Goal: Use online tool/utility: Utilize a website feature to perform a specific function

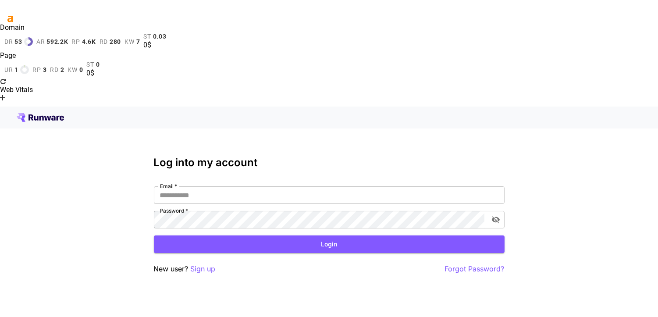
type input "**********"
click at [351, 235] on button "Login" at bounding box center [329, 244] width 351 height 18
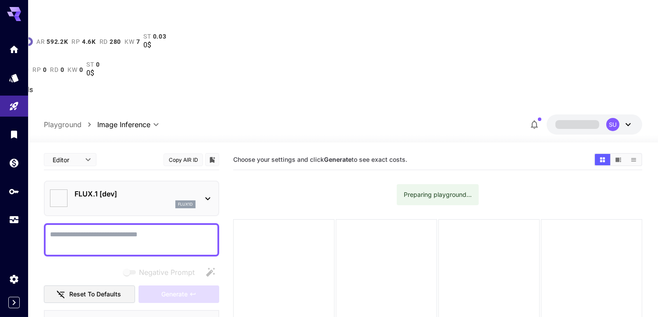
type input "**********"
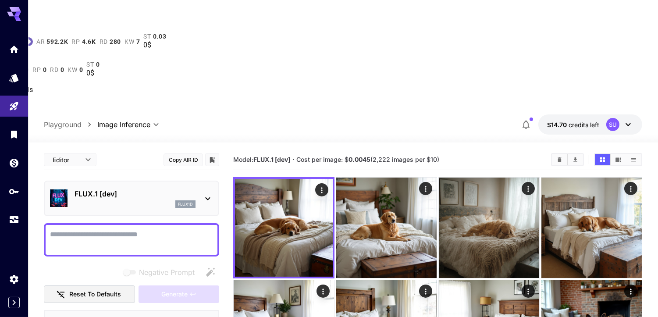
click at [122, 229] on textarea "Negative Prompt" at bounding box center [131, 239] width 163 height 21
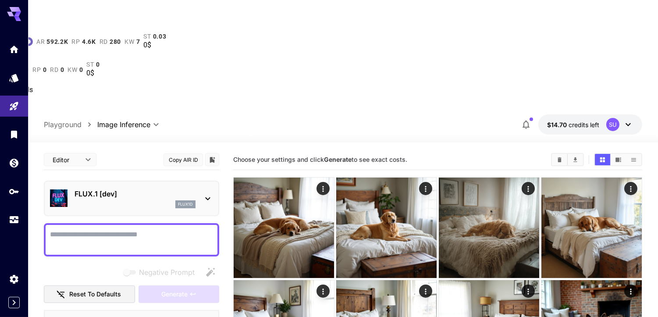
click at [155, 229] on textarea "Negative Prompt" at bounding box center [131, 239] width 163 height 21
paste textarea "**********"
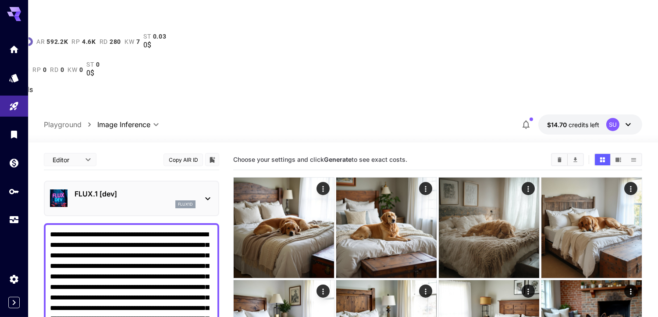
click at [60, 229] on textarea "**********" at bounding box center [131, 308] width 163 height 158
drag, startPoint x: 57, startPoint y: 139, endPoint x: 56, endPoint y: 179, distance: 39.5
click at [57, 229] on textarea "**********" at bounding box center [131, 308] width 163 height 158
click at [121, 229] on textarea "**********" at bounding box center [131, 308] width 163 height 158
paste textarea "**********"
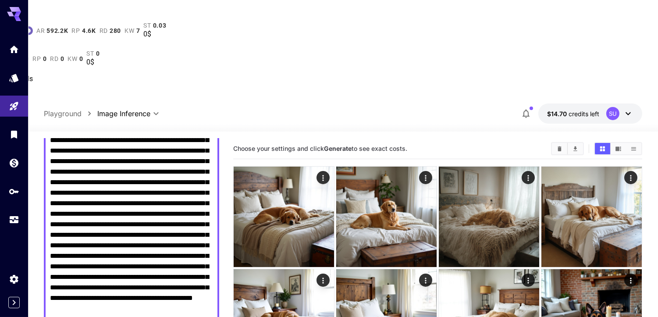
scroll to position [126, 0]
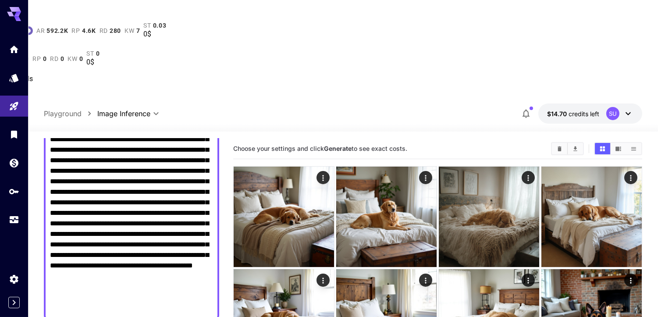
drag, startPoint x: 127, startPoint y: 120, endPoint x: 128, endPoint y: 124, distance: 4.4
click at [127, 122] on textarea "**********" at bounding box center [131, 202] width 163 height 221
type textarea "**********"
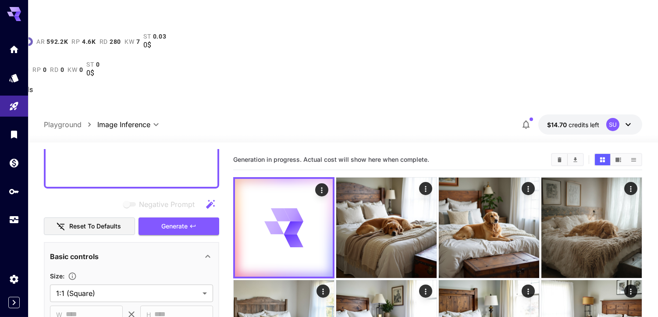
scroll to position [321, 0]
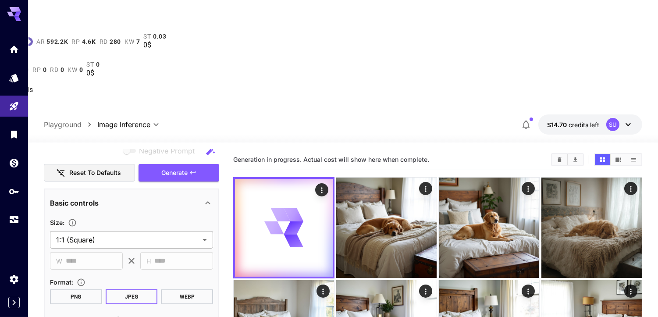
click at [148, 142] on body "**********" at bounding box center [329, 314] width 658 height 597
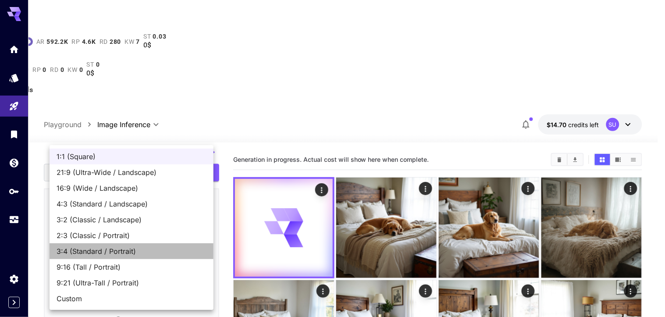
click at [119, 250] on span "3:4 (Standard / Portrait)" at bounding box center [132, 251] width 150 height 11
type input "**********"
type input "***"
type input "****"
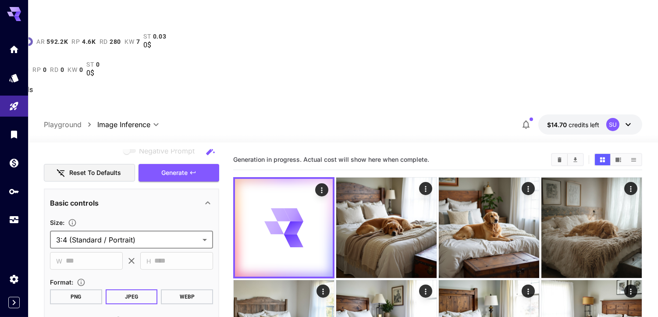
click at [128, 147] on body "**********" at bounding box center [329, 314] width 658 height 597
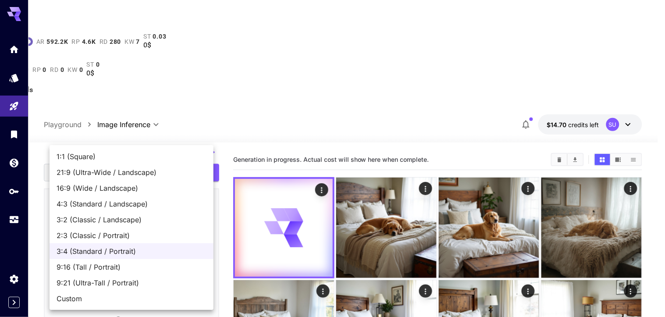
click at [108, 266] on span "9:16 (Tall / Portrait)" at bounding box center [132, 267] width 150 height 11
type input "**********"
type input "***"
type input "****"
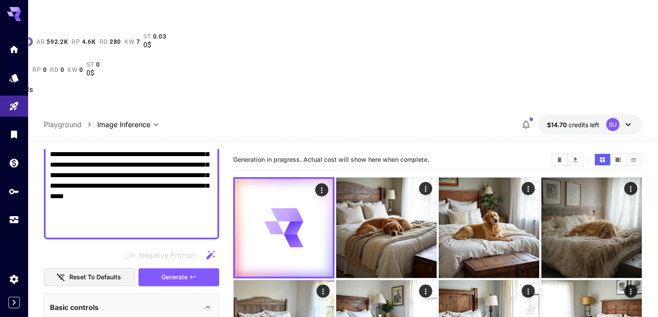
scroll to position [189, 0]
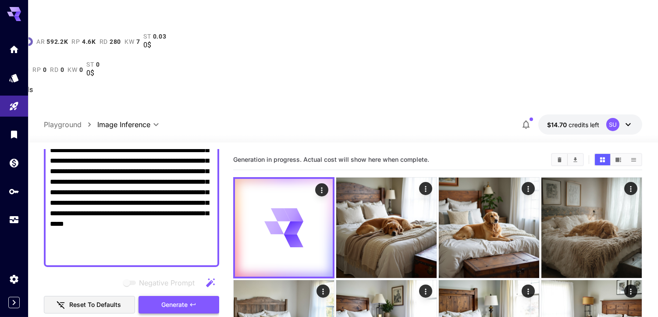
click at [161, 299] on span "Generate" at bounding box center [174, 304] width 26 height 11
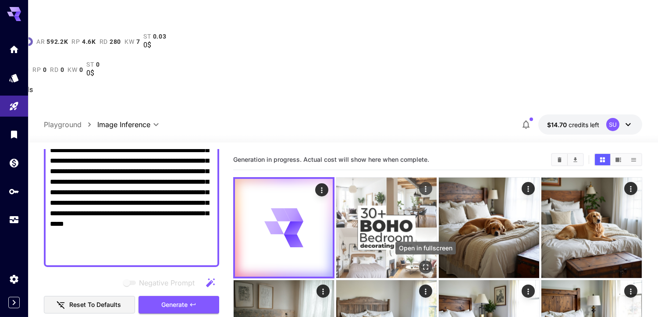
click at [425, 263] on icon "Open in fullscreen" at bounding box center [425, 267] width 9 height 9
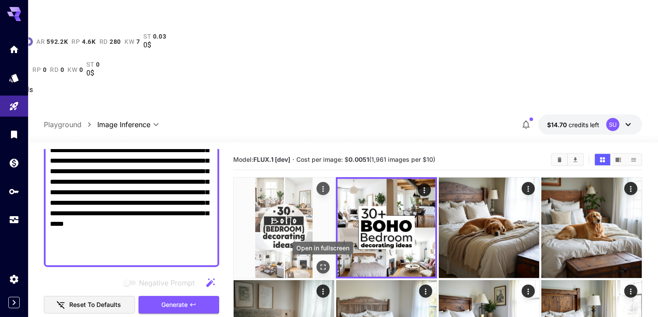
click at [322, 263] on icon "Open in fullscreen" at bounding box center [323, 267] width 9 height 9
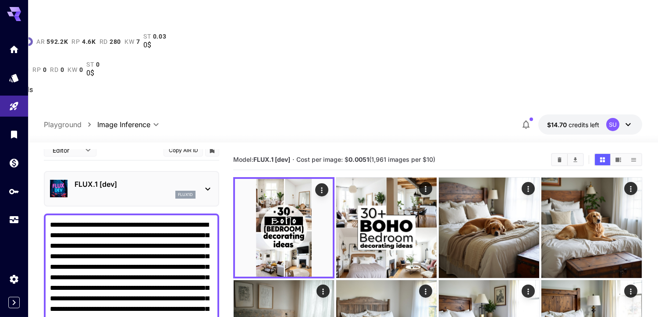
scroll to position [0, 0]
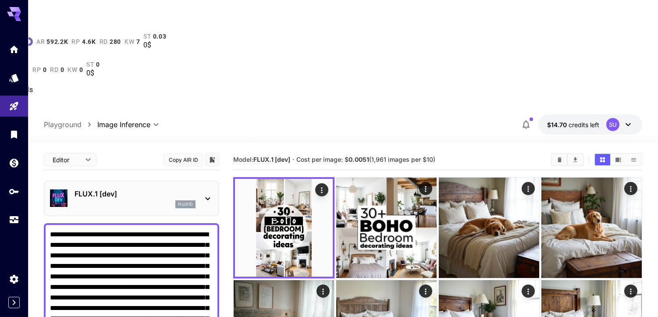
click at [139, 188] on p "FLUX.1 [dev]" at bounding box center [135, 193] width 121 height 11
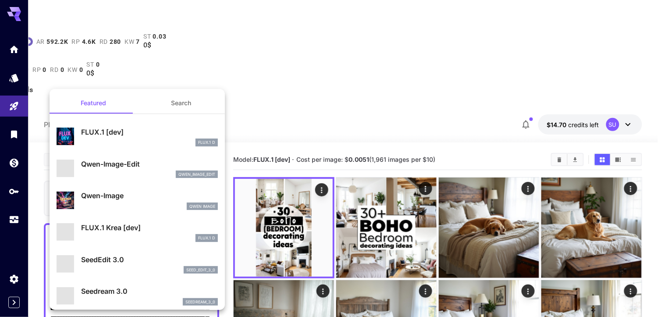
click at [112, 154] on li "Qwen-Image-Edit qwen_image_edit" at bounding box center [137, 169] width 175 height 32
type input "*"
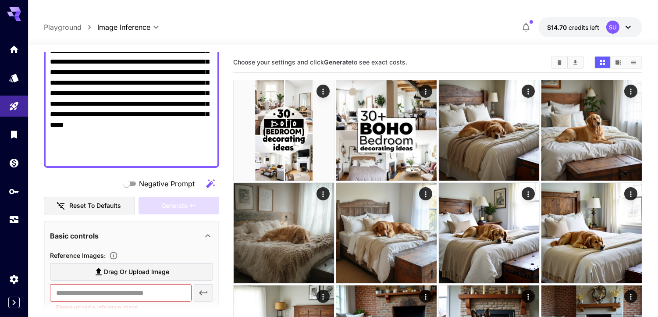
scroll to position [189, 0]
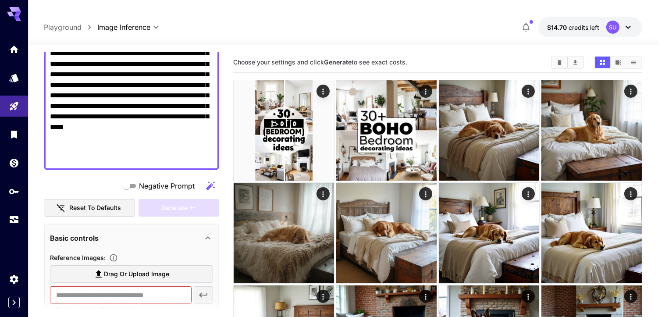
click at [163, 137] on textarea "Negative Prompt" at bounding box center [131, 53] width 163 height 221
click at [160, 148] on textarea "Negative Prompt" at bounding box center [131, 53] width 163 height 221
click at [103, 199] on button "Reset to defaults" at bounding box center [89, 208] width 91 height 18
type input "**********"
type input "****"
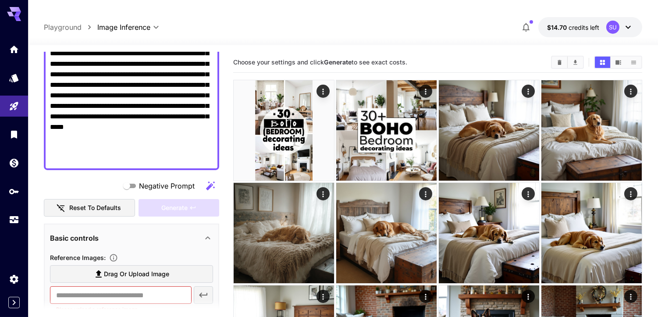
type input "****"
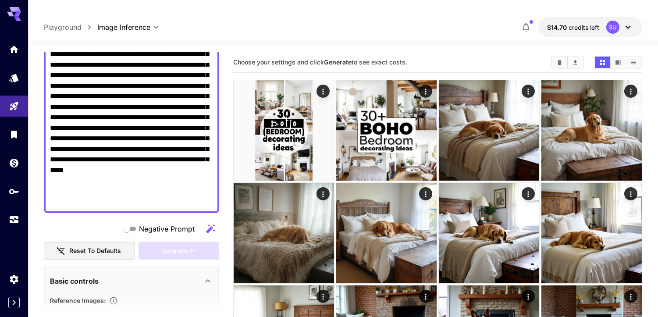
scroll to position [0, 0]
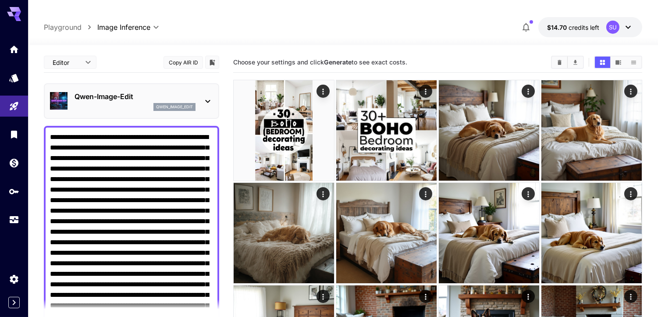
click at [124, 91] on p "Qwen-Image-Edit" at bounding box center [135, 96] width 121 height 11
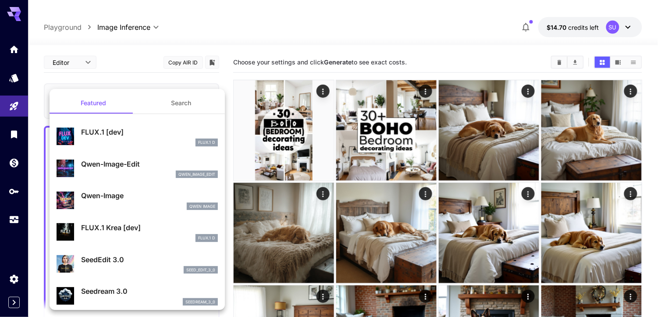
click at [120, 193] on p "Qwen-Image" at bounding box center [149, 195] width 137 height 11
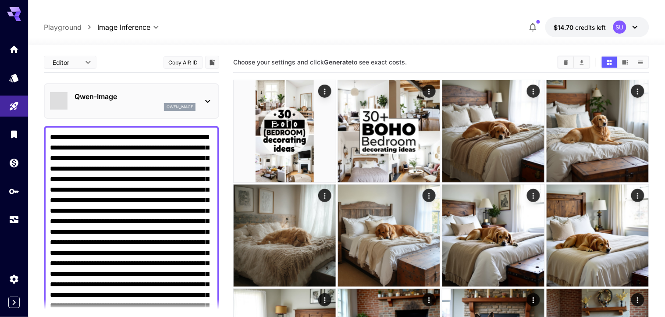
type input "**"
type input "***"
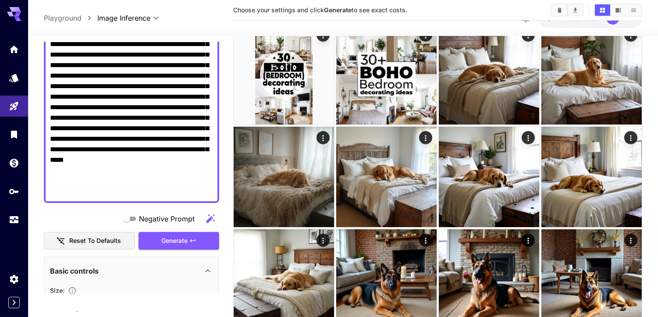
scroll to position [292, 0]
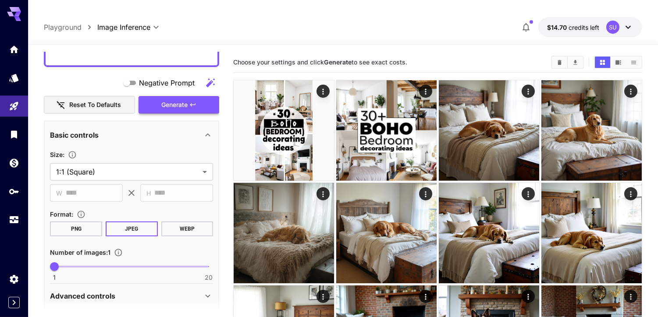
click at [190, 101] on icon "button" at bounding box center [192, 104] width 7 height 7
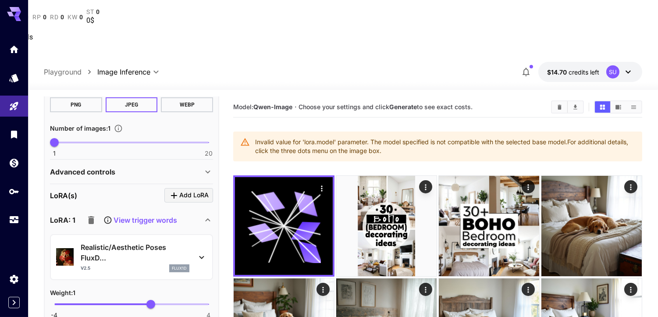
scroll to position [97, 0]
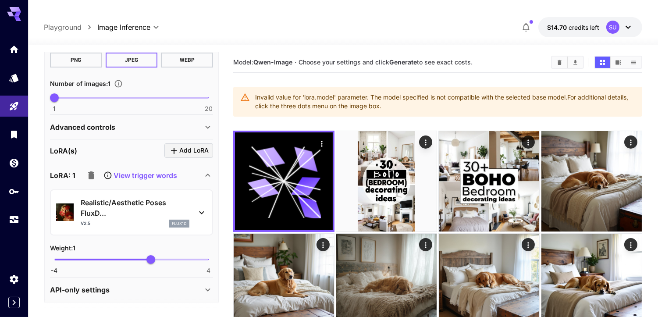
click at [156, 200] on p "Realistic/Aesthetic Poses FluxD..." at bounding box center [135, 207] width 109 height 21
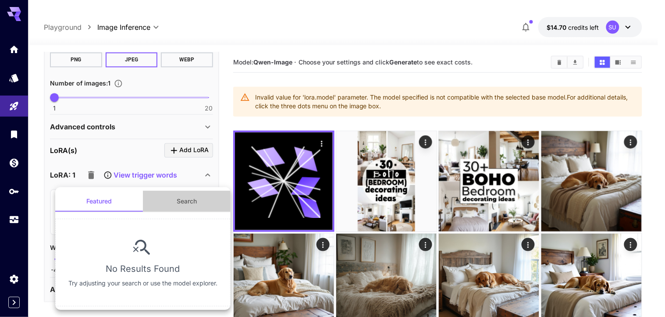
click at [178, 203] on button "Search" at bounding box center [187, 201] width 88 height 21
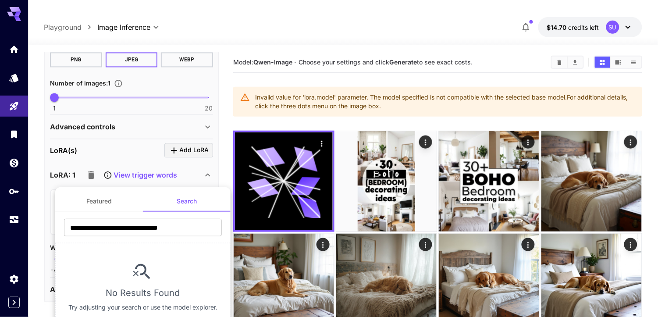
click at [169, 114] on div at bounding box center [332, 158] width 665 height 317
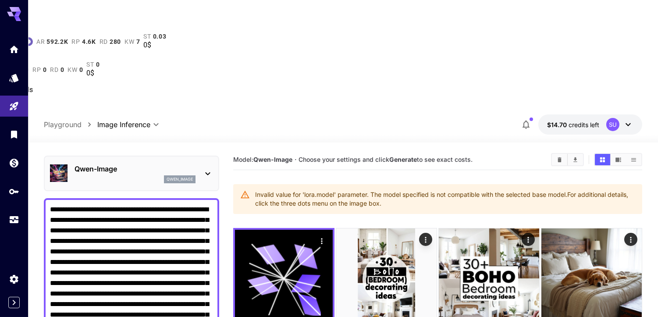
scroll to position [0, 0]
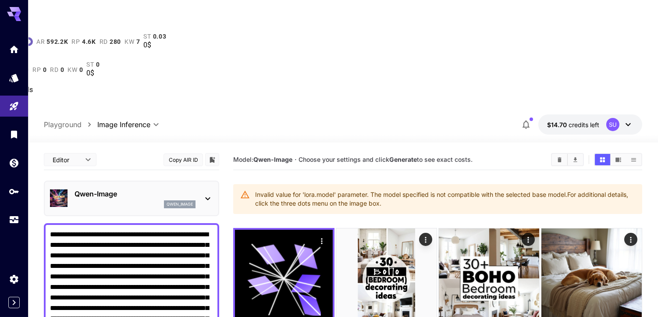
click at [142, 188] on p "Qwen-Image" at bounding box center [135, 193] width 121 height 11
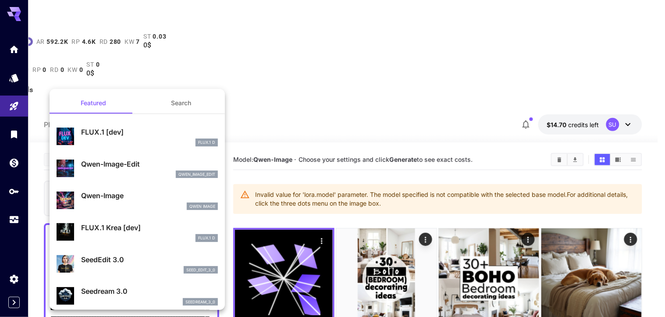
click at [121, 228] on p "FLUX.1 Krea [dev]" at bounding box center [149, 227] width 137 height 11
type input "**"
type input "***"
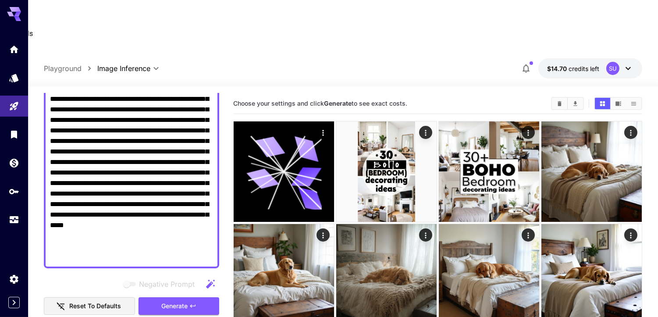
scroll to position [146, 0]
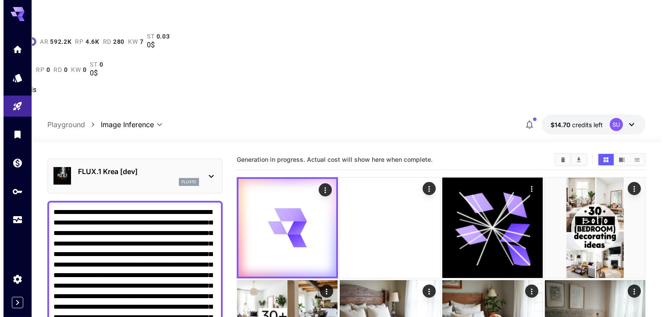
scroll to position [0, 0]
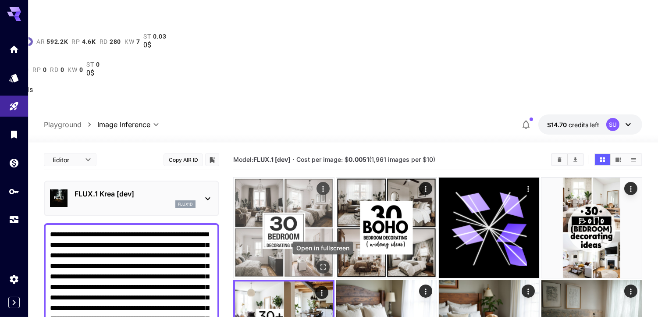
click at [322, 263] on icon "Open in fullscreen" at bounding box center [323, 267] width 9 height 9
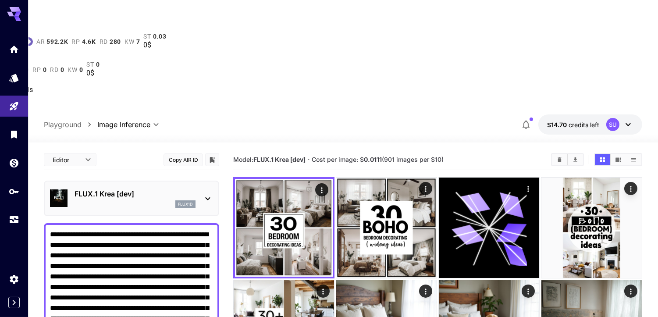
click at [147, 200] on div "flux1d" at bounding box center [135, 204] width 121 height 8
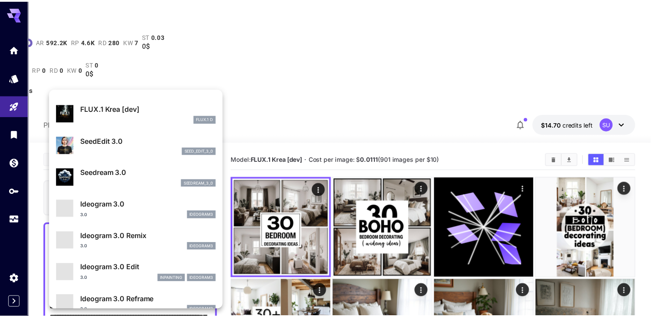
scroll to position [147, 0]
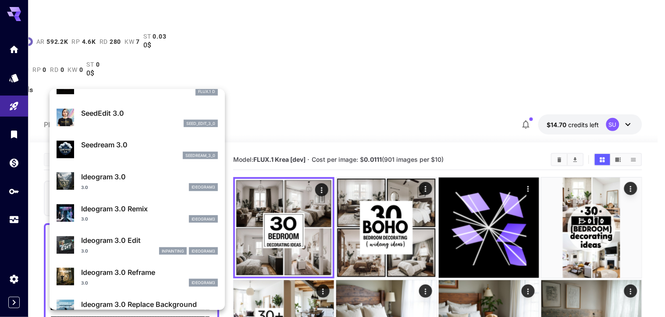
click at [130, 181] on p "Ideogram 3.0" at bounding box center [149, 176] width 137 height 11
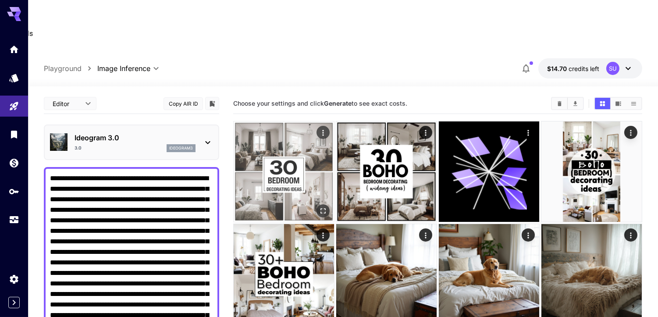
click at [242, 153] on img at bounding box center [284, 171] width 100 height 100
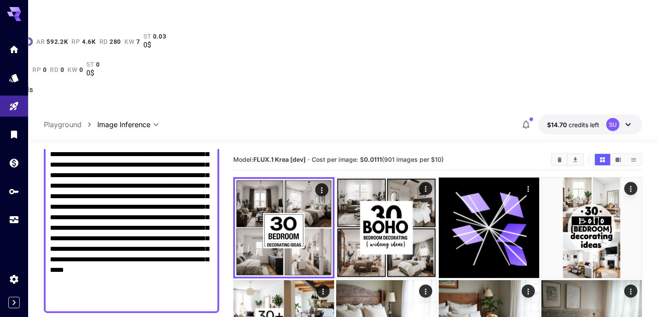
scroll to position [146, 0]
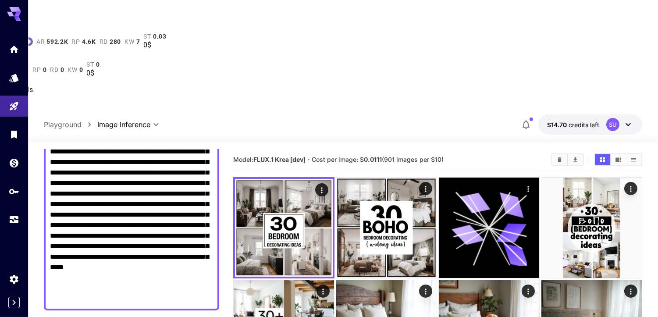
drag, startPoint x: 176, startPoint y: 262, endPoint x: 175, endPoint y: 249, distance: 13.2
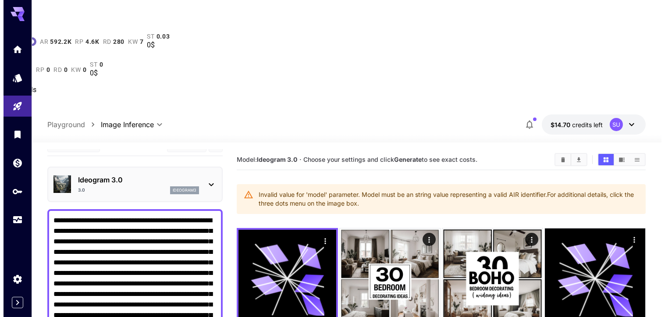
scroll to position [0, 0]
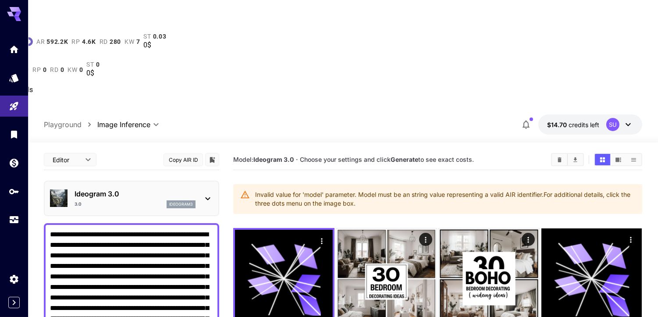
click at [148, 188] on div "Ideogram 3.0 3.0 ideogram3" at bounding box center [135, 198] width 121 height 20
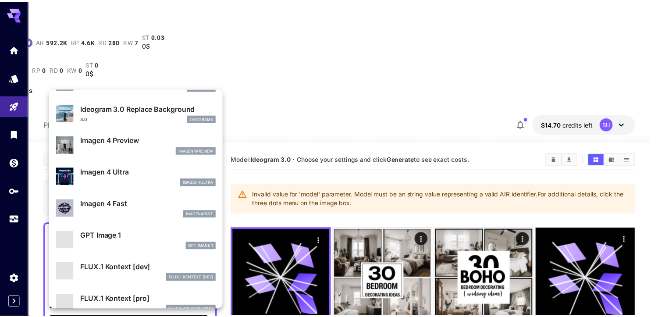
scroll to position [344, 0]
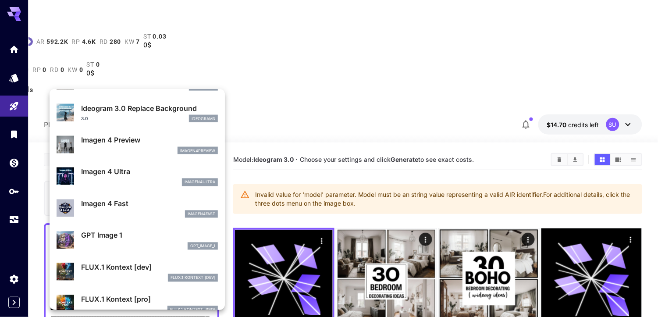
click at [134, 176] on p "Imagen 4 Ultra" at bounding box center [149, 172] width 137 height 11
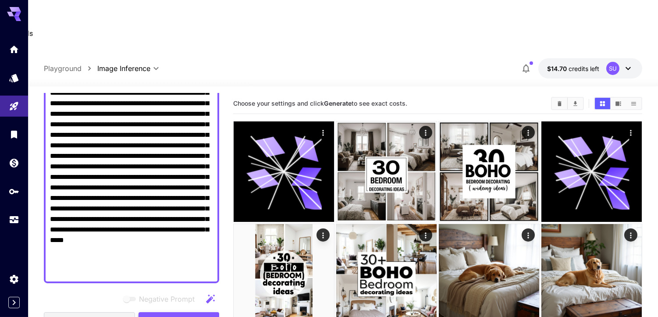
scroll to position [195, 0]
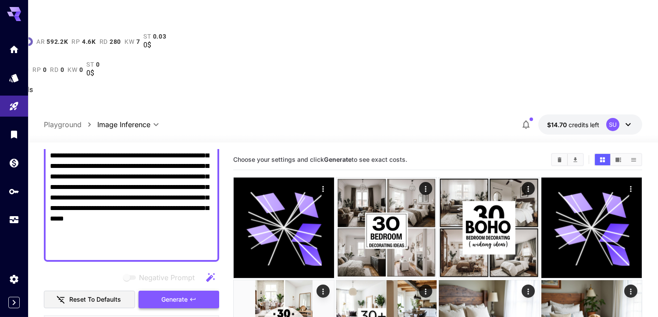
click at [183, 294] on span "Generate" at bounding box center [174, 299] width 26 height 11
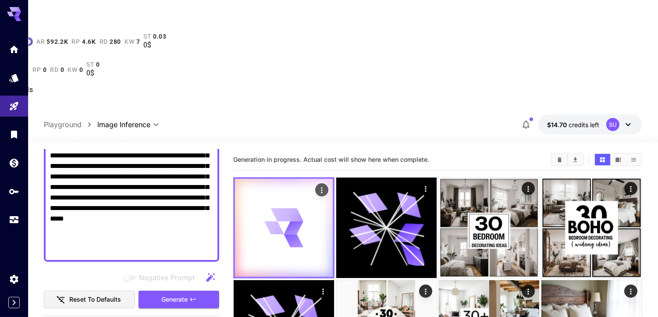
click at [271, 208] on icon at bounding box center [283, 227] width 39 height 39
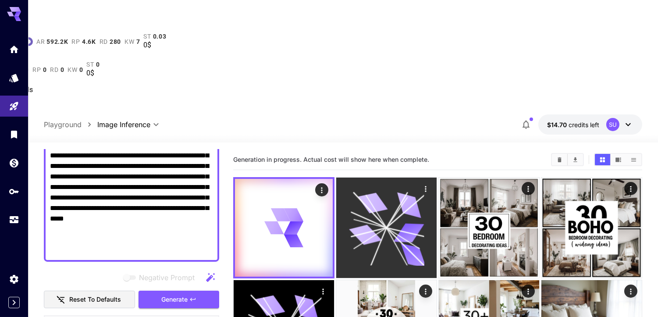
click at [381, 227] on icon at bounding box center [379, 246] width 16 height 38
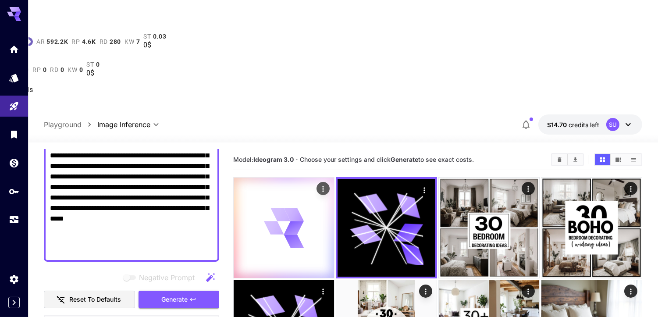
click at [297, 234] on icon at bounding box center [293, 241] width 21 height 14
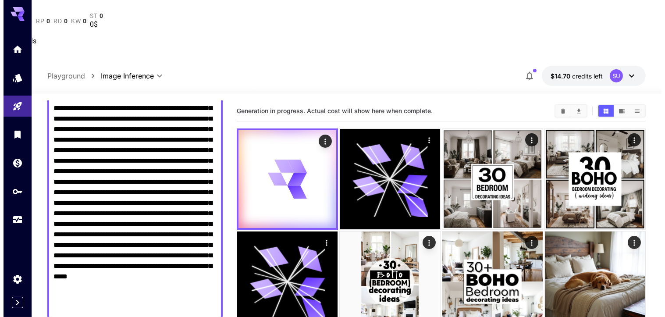
scroll to position [0, 0]
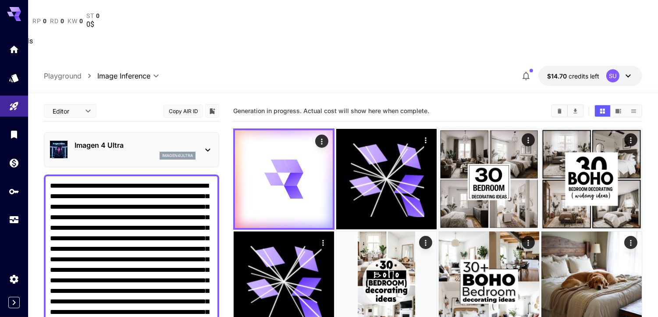
click at [131, 140] on p "Imagen 4 Ultra" at bounding box center [135, 145] width 121 height 11
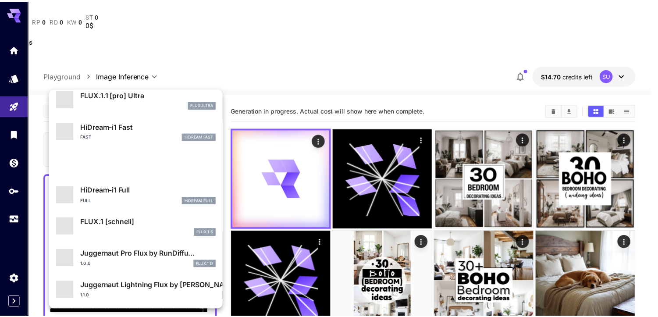
scroll to position [645, 0]
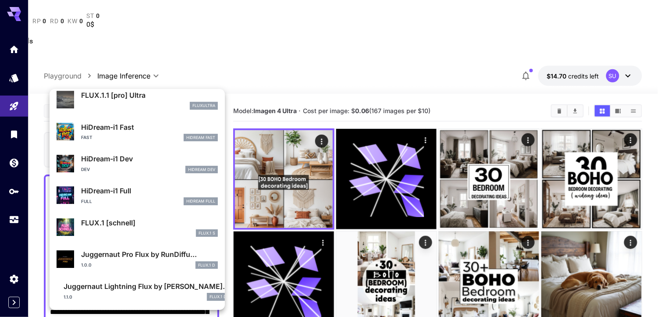
click at [286, 78] on div at bounding box center [332, 158] width 665 height 317
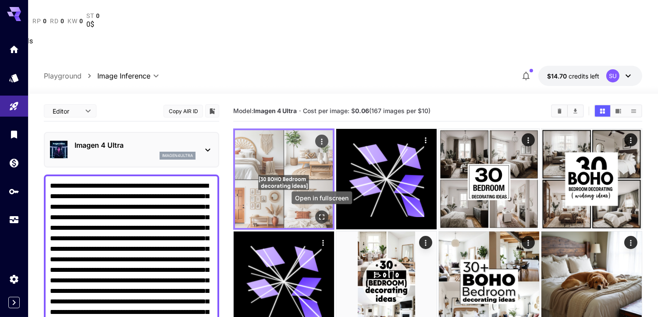
click at [323, 213] on icon "Open in fullscreen" at bounding box center [321, 217] width 9 height 9
click at [297, 130] on img at bounding box center [284, 179] width 98 height 98
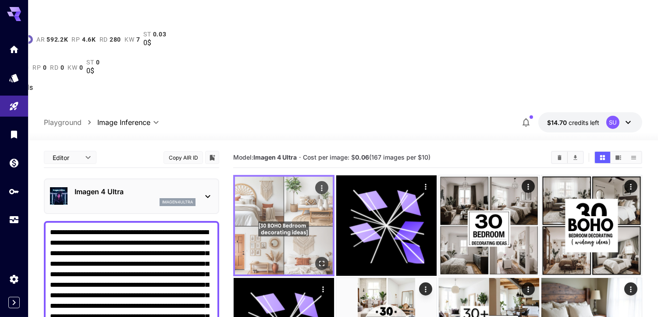
scroll to position [0, 0]
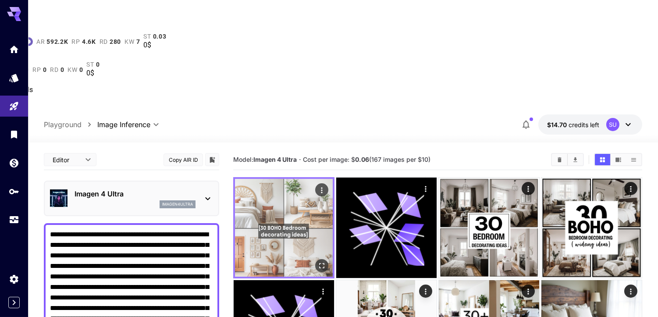
click at [303, 179] on img at bounding box center [284, 228] width 98 height 98
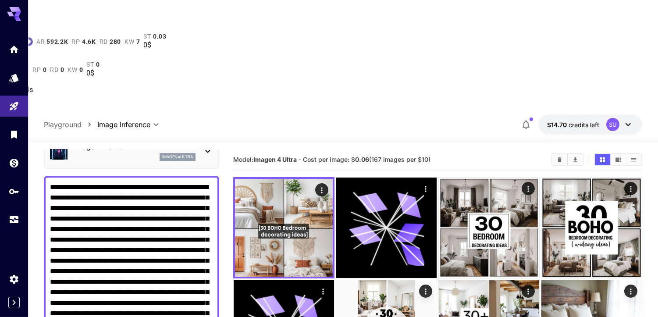
scroll to position [49, 0]
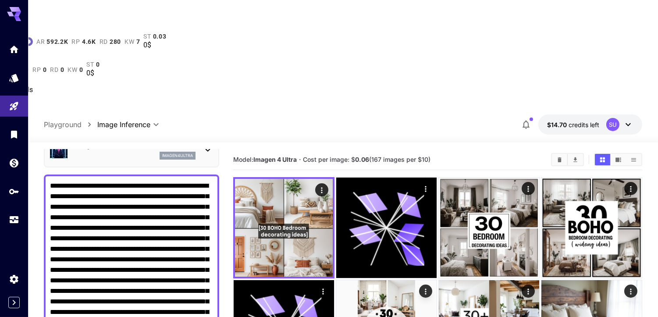
click at [122, 208] on textarea "Negative Prompt" at bounding box center [131, 291] width 163 height 221
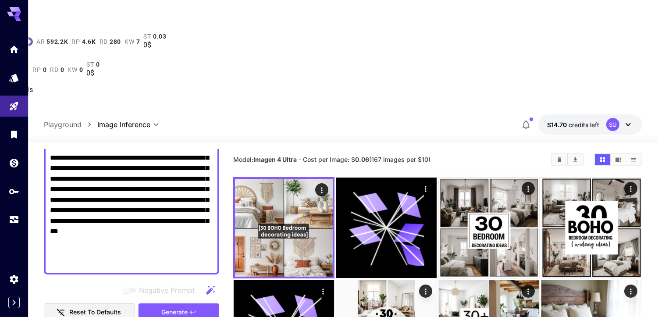
scroll to position [243, 0]
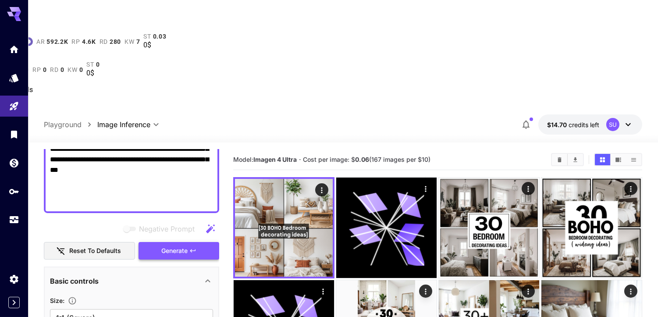
type textarea "**********"
click at [191, 242] on button "Generate" at bounding box center [179, 251] width 81 height 18
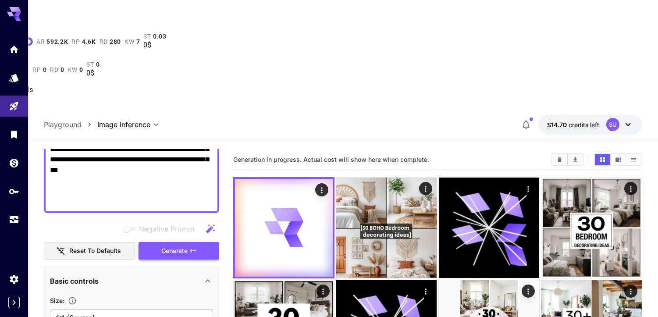
click at [188, 242] on button "Generate" at bounding box center [179, 251] width 81 height 18
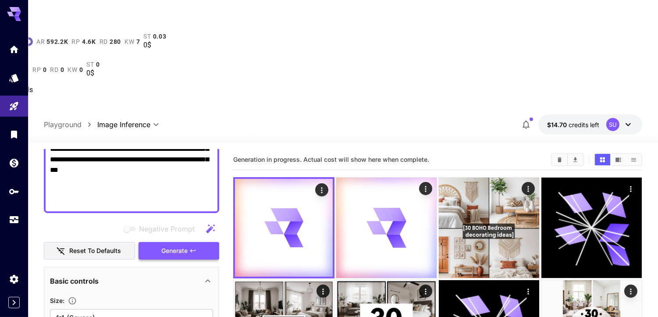
click at [188, 242] on button "Generate" at bounding box center [179, 251] width 81 height 18
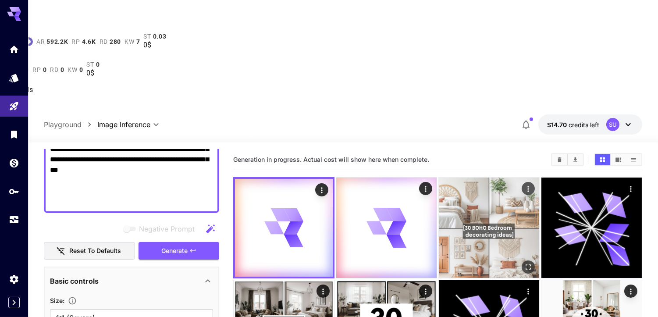
click at [527, 263] on icon "Open in fullscreen" at bounding box center [528, 267] width 9 height 9
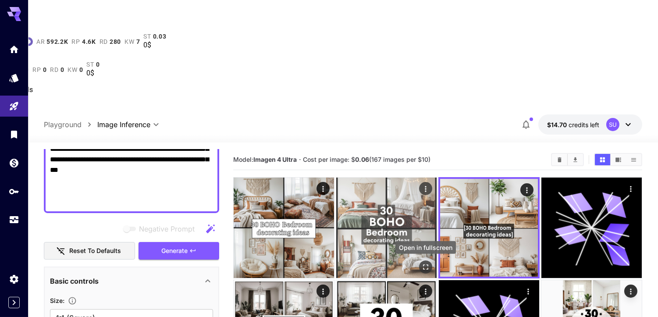
click at [421, 260] on button "Open in fullscreen" at bounding box center [425, 266] width 13 height 13
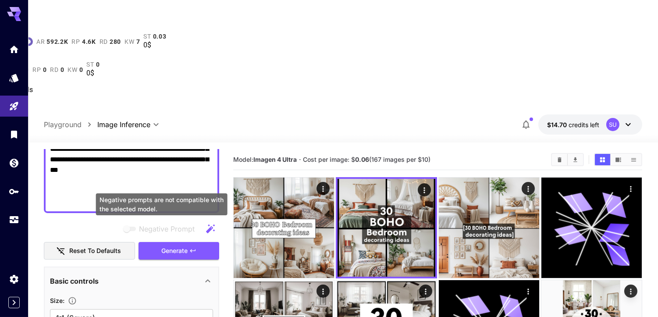
click at [171, 193] on div "Negative prompts are not compatible with the selected model." at bounding box center [161, 204] width 131 height 22
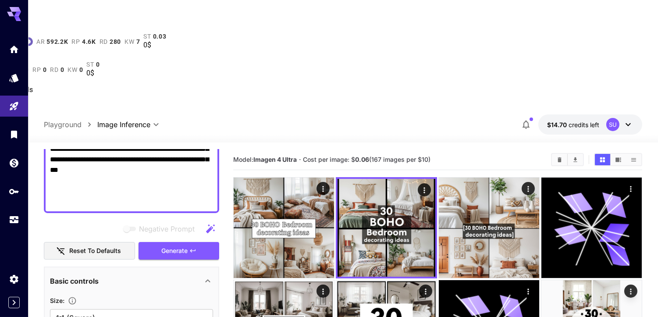
click at [160, 82] on textarea "**********" at bounding box center [131, 96] width 163 height 221
drag, startPoint x: 149, startPoint y: 69, endPoint x: 142, endPoint y: 88, distance: 20.1
click at [149, 69] on textarea "**********" at bounding box center [131, 96] width 163 height 221
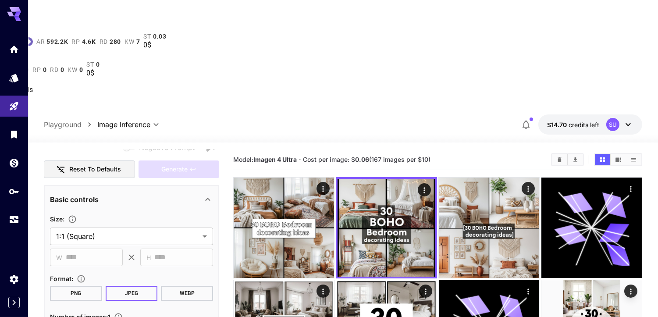
paste textarea "**********"
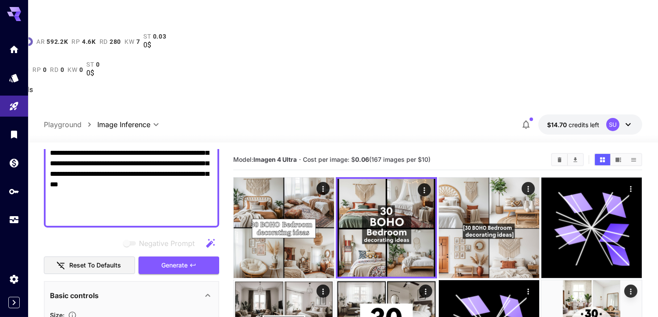
scroll to position [274, 0]
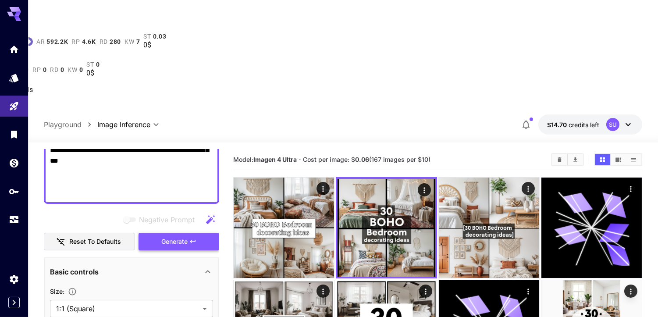
click at [185, 236] on span "Generate" at bounding box center [174, 241] width 26 height 11
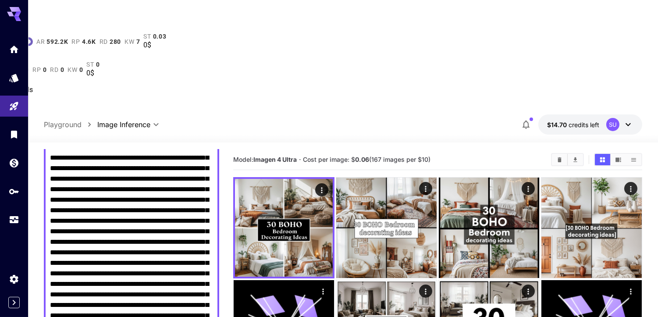
scroll to position [79, 0]
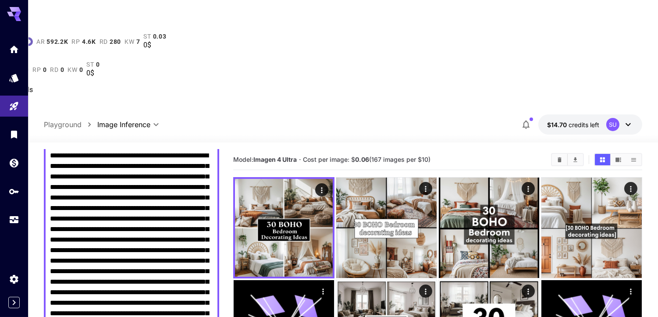
click at [121, 178] on textarea "Negative Prompt" at bounding box center [131, 271] width 163 height 242
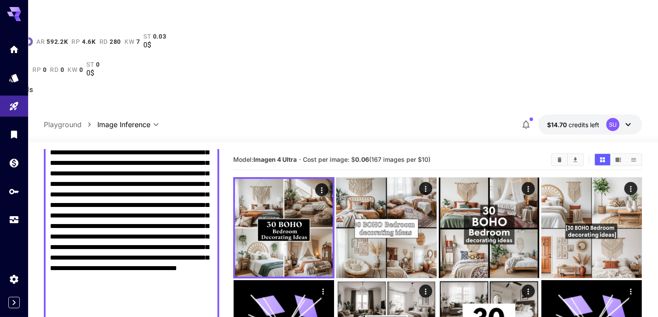
scroll to position [225, 0]
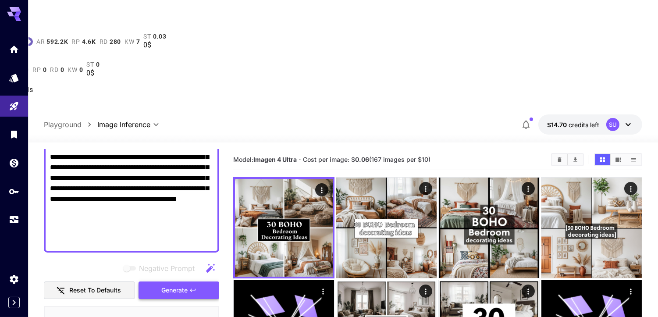
click at [185, 285] on span "Generate" at bounding box center [174, 290] width 26 height 11
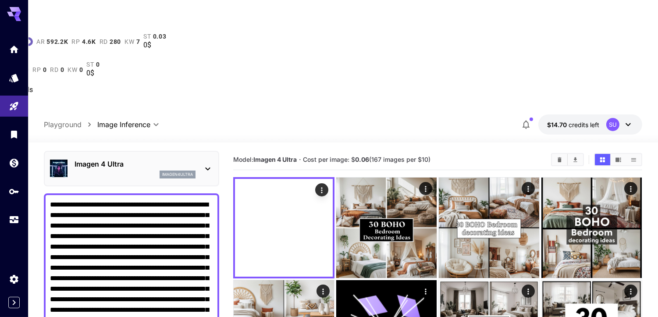
scroll to position [79, 0]
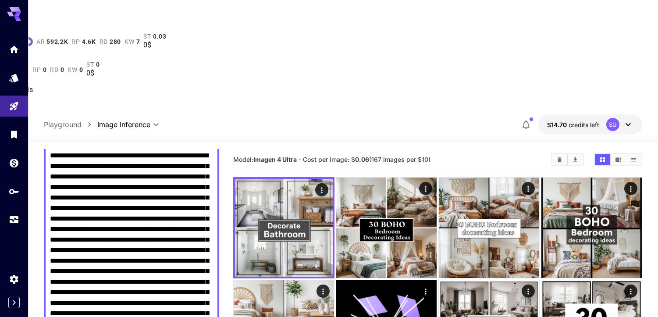
click at [144, 222] on textarea "Negative Prompt" at bounding box center [131, 271] width 163 height 242
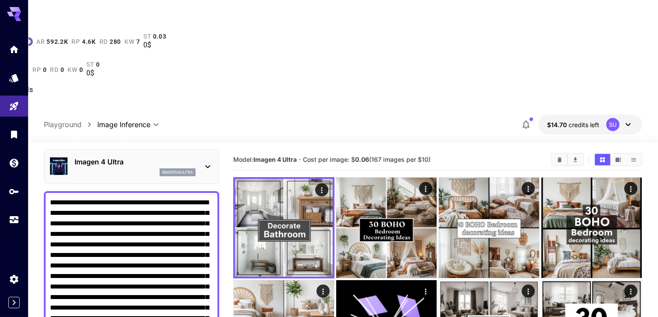
scroll to position [30, 0]
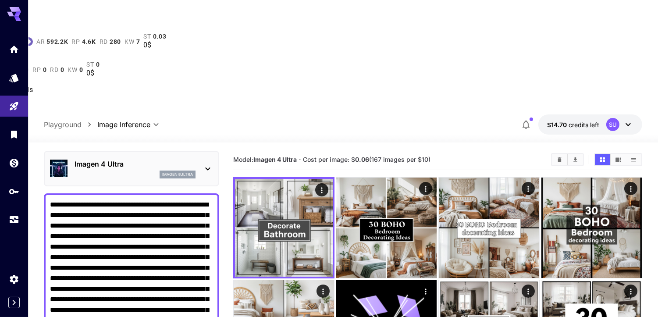
drag, startPoint x: 125, startPoint y: 228, endPoint x: 121, endPoint y: 237, distance: 9.8
click at [125, 228] on textarea "Negative Prompt" at bounding box center [131, 309] width 163 height 221
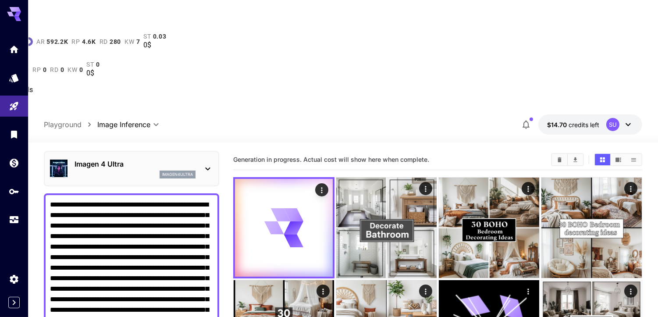
click at [150, 227] on textarea "Negative Prompt" at bounding box center [131, 309] width 163 height 221
click at [149, 227] on textarea "Negative Prompt" at bounding box center [131, 309] width 163 height 221
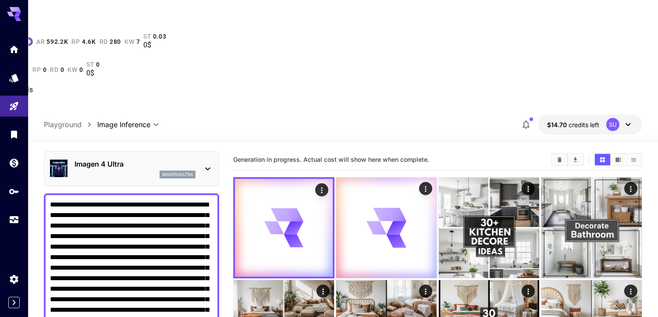
click at [149, 227] on textarea "Negative Prompt" at bounding box center [131, 309] width 163 height 221
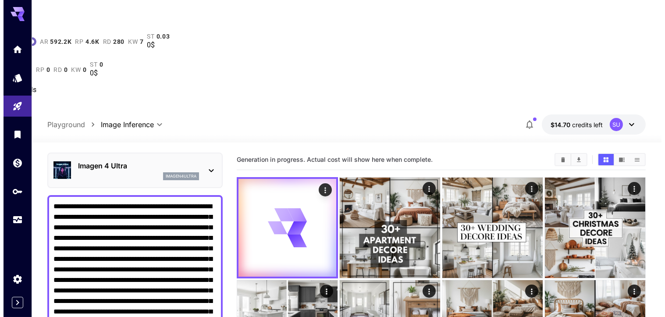
scroll to position [0, 0]
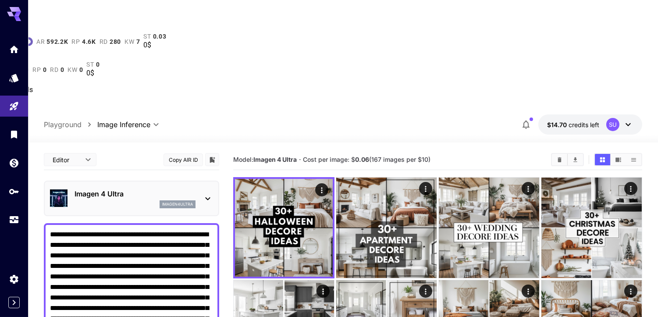
type textarea "**********"
click at [379, 156] on span "Cost per image: $ 0.06 (167 images per $10)" at bounding box center [367, 159] width 128 height 7
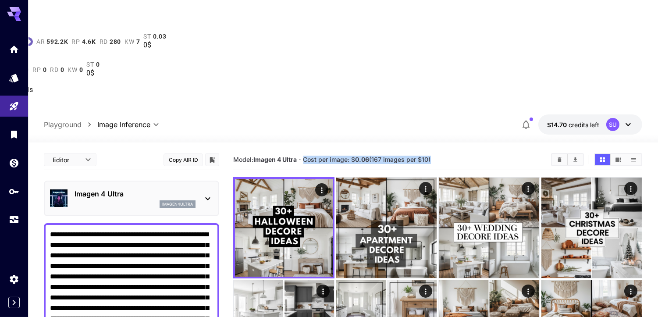
click at [379, 156] on span "Cost per image: $ 0.06 (167 images per $10)" at bounding box center [367, 159] width 128 height 7
click at [347, 156] on span "Cost per image: $ 0.06 (167 images per $10)" at bounding box center [367, 159] width 128 height 7
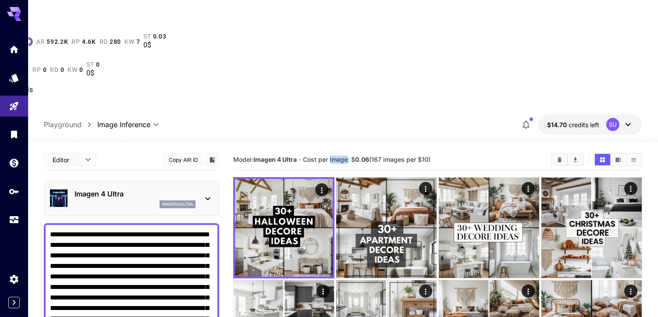
click at [347, 156] on span "Cost per image: $ 0.06 (167 images per $10)" at bounding box center [367, 159] width 128 height 7
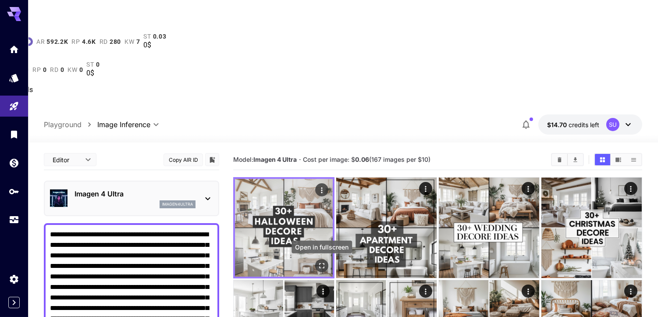
click at [318, 261] on icon "Open in fullscreen" at bounding box center [321, 265] width 9 height 9
click at [323, 263] on icon "Open in fullscreen" at bounding box center [321, 265] width 5 height 5
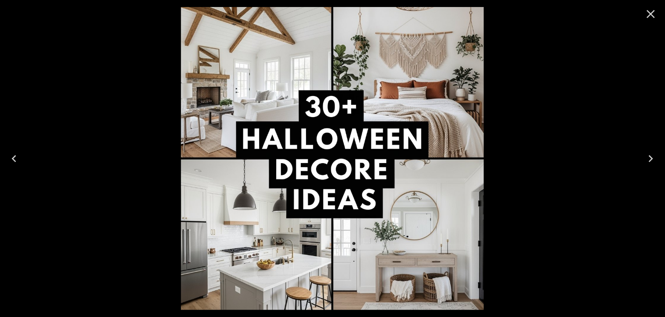
click at [249, 121] on img at bounding box center [332, 158] width 303 height 303
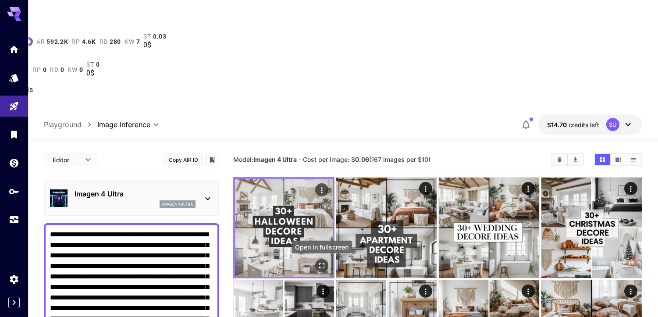
click at [323, 261] on icon "Open in fullscreen" at bounding box center [321, 265] width 9 height 9
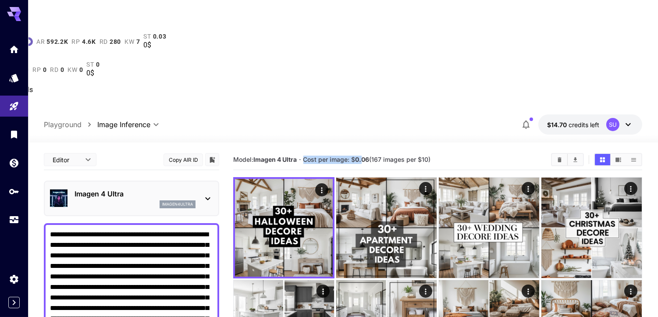
drag, startPoint x: 306, startPoint y: 73, endPoint x: 363, endPoint y: 70, distance: 57.5
click at [363, 154] on section "Model: Imagen 4 Ultra · Cost per image: $ 0.06 (167 images per $10)" at bounding box center [388, 159] width 311 height 11
click at [364, 156] on b "0.06" at bounding box center [362, 159] width 14 height 7
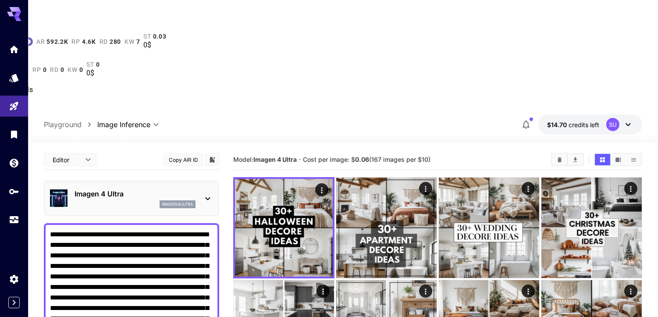
paste textarea "**********"
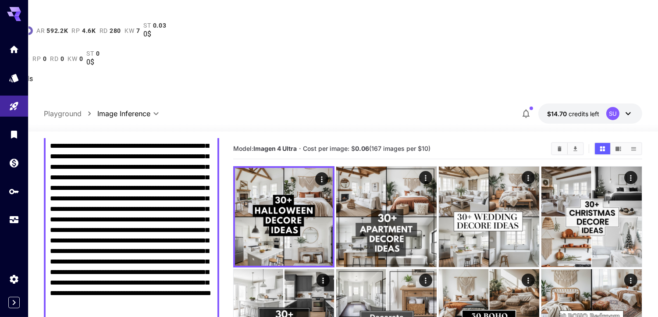
scroll to position [130, 0]
click at [155, 182] on textarea "Negative Prompt" at bounding box center [131, 225] width 163 height 274
drag, startPoint x: 132, startPoint y: 132, endPoint x: 130, endPoint y: 145, distance: 12.9
click at [132, 131] on textarea "Negative Prompt" at bounding box center [131, 225] width 163 height 274
click at [156, 163] on textarea "Negative Prompt" at bounding box center [131, 225] width 163 height 274
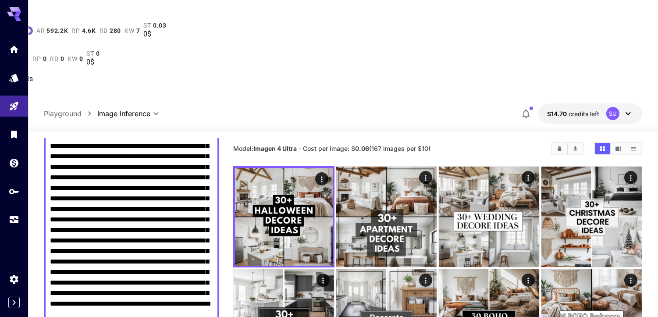
click at [116, 153] on textarea "Negative Prompt" at bounding box center [131, 225] width 163 height 274
drag, startPoint x: 110, startPoint y: 151, endPoint x: 170, endPoint y: 146, distance: 59.8
click at [170, 146] on textarea "Negative Prompt" at bounding box center [131, 225] width 163 height 274
click at [158, 155] on textarea "Negative Prompt" at bounding box center [131, 225] width 163 height 274
drag, startPoint x: 114, startPoint y: 158, endPoint x: 116, endPoint y: 164, distance: 6.4
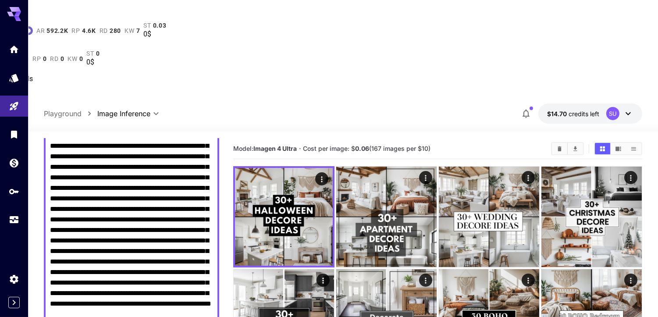
click at [107, 167] on textarea "Negative Prompt" at bounding box center [131, 225] width 163 height 274
click at [135, 165] on textarea "Negative Prompt" at bounding box center [131, 225] width 163 height 274
click at [92, 169] on textarea "Negative Prompt" at bounding box center [131, 225] width 163 height 274
drag, startPoint x: 100, startPoint y: 179, endPoint x: 142, endPoint y: 182, distance: 42.2
click at [142, 182] on textarea "Negative Prompt" at bounding box center [131, 225] width 163 height 274
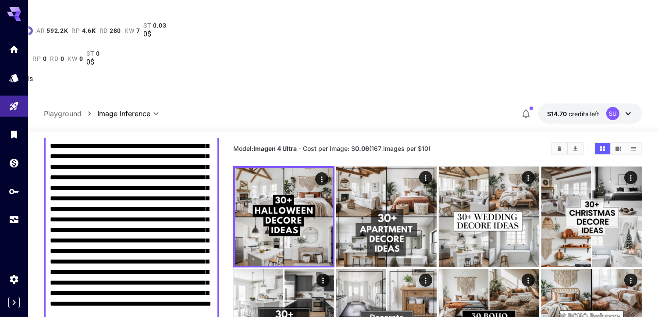
click at [138, 191] on textarea "Negative Prompt" at bounding box center [131, 225] width 163 height 274
click at [49, 200] on div at bounding box center [131, 225] width 175 height 286
click at [55, 200] on textarea "Negative Prompt" at bounding box center [131, 225] width 163 height 274
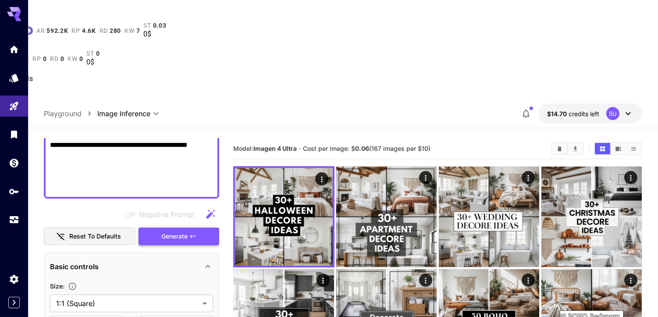
type textarea "**********"
click at [167, 231] on span "Generate" at bounding box center [174, 236] width 26 height 11
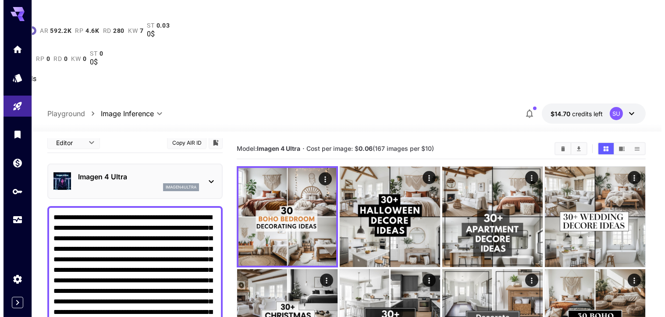
scroll to position [0, 0]
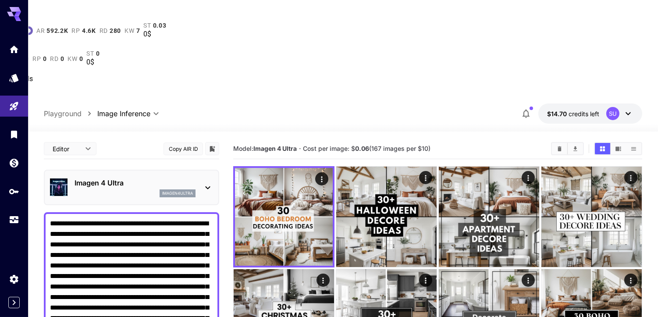
click at [126, 178] on p "Imagen 4 Ultra" at bounding box center [135, 183] width 121 height 11
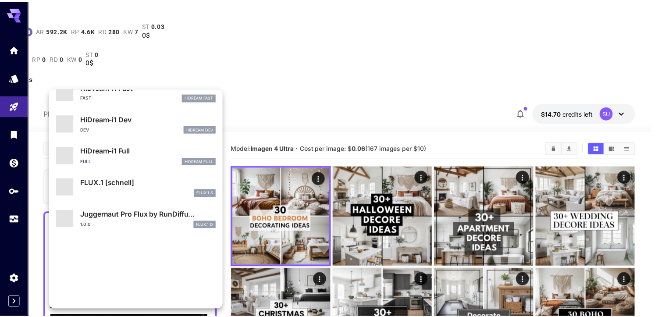
scroll to position [645, 0]
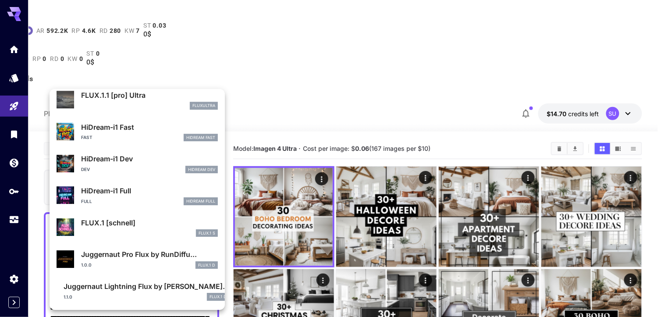
click at [123, 225] on p "FLUX.1 [schnell]" at bounding box center [149, 222] width 137 height 11
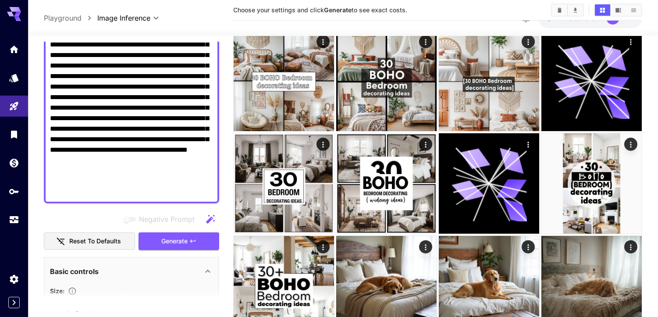
scroll to position [195, 0]
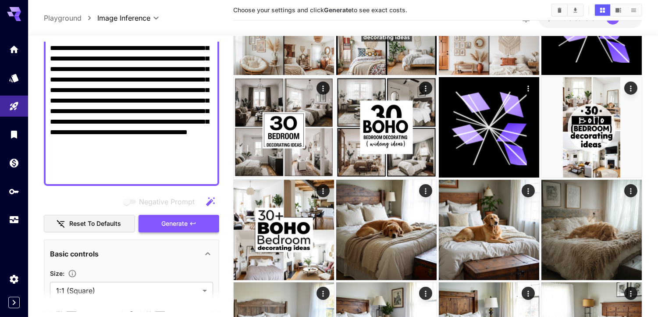
click at [176, 215] on button "Generate" at bounding box center [179, 224] width 81 height 18
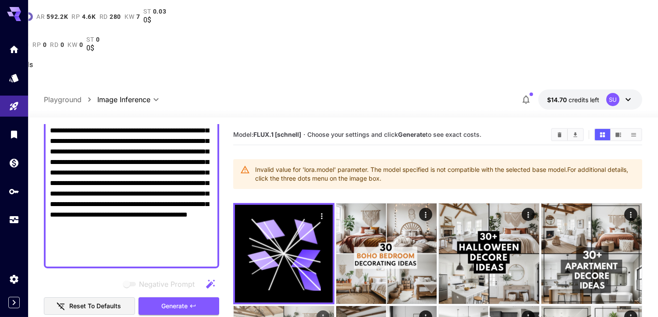
scroll to position [0, 0]
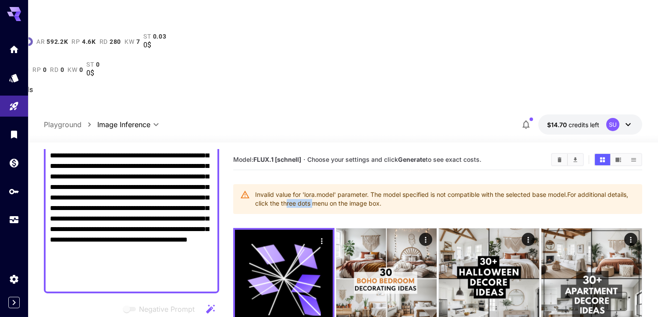
drag, startPoint x: 283, startPoint y: 110, endPoint x: 312, endPoint y: 110, distance: 28.5
click at [312, 187] on div "Invalid value for 'lora.model' parameter. The model specified is not compatible…" at bounding box center [445, 199] width 380 height 25
click at [317, 187] on div "Invalid value for 'lora.model' parameter. The model specified is not compatible…" at bounding box center [445, 199] width 380 height 25
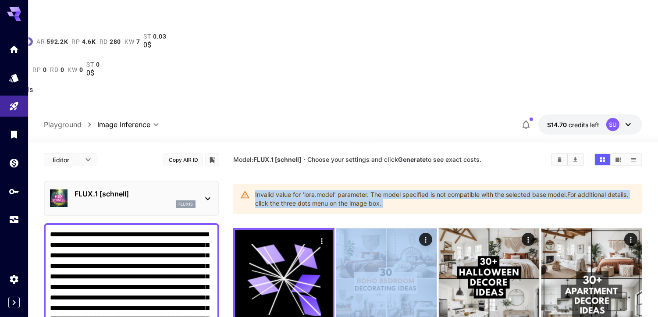
click at [131, 188] on p "FLUX.1 [schnell]" at bounding box center [135, 193] width 121 height 11
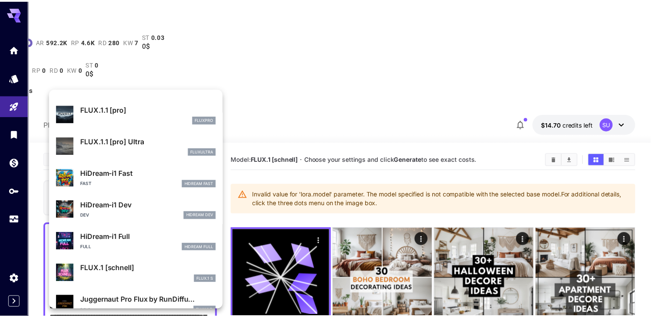
scroll to position [763, 0]
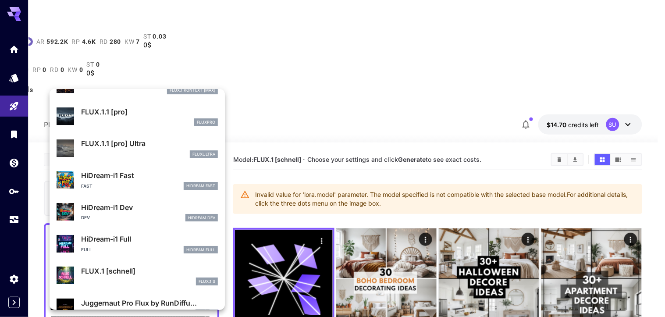
click at [106, 142] on p "FLUX.1.1 [pro] Ultra" at bounding box center [149, 143] width 137 height 11
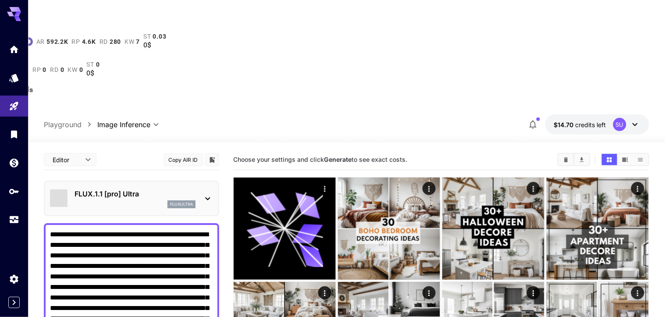
type input "**********"
type input "****"
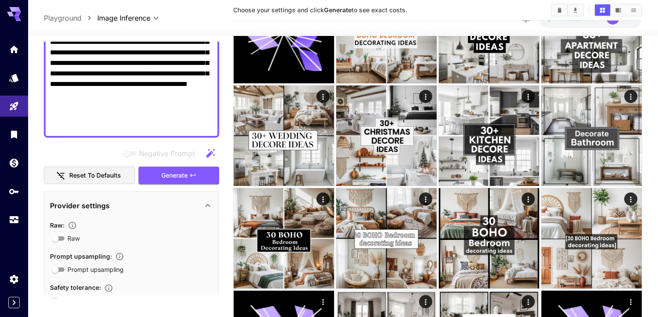
scroll to position [243, 0]
click at [192, 180] on button "Generate" at bounding box center [179, 175] width 81 height 18
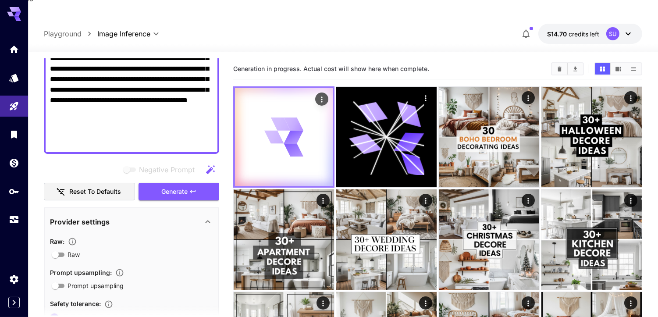
scroll to position [0, 0]
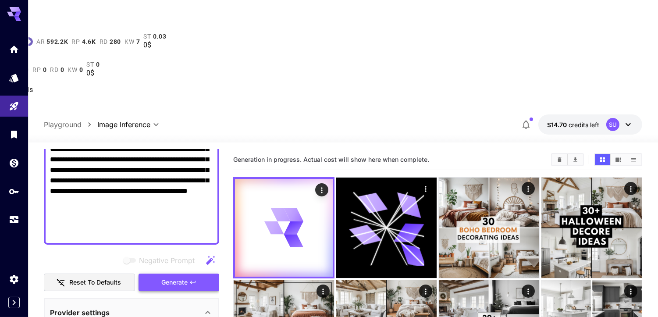
click at [197, 274] on button "Generate" at bounding box center [179, 283] width 81 height 18
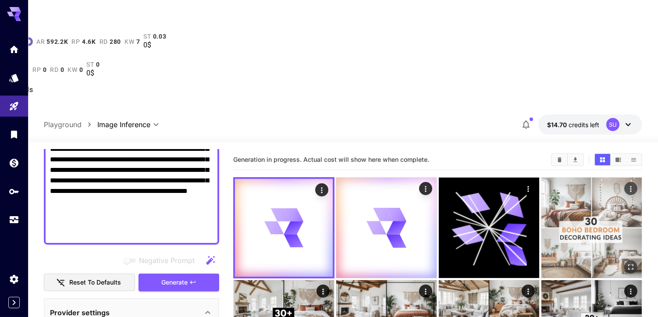
click at [572, 178] on img at bounding box center [591, 228] width 100 height 100
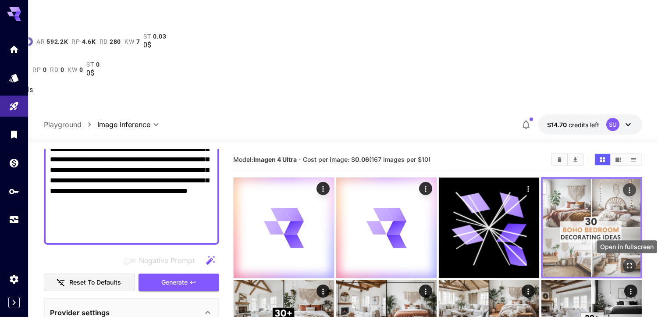
click at [629, 261] on icon "Open in fullscreen" at bounding box center [629, 265] width 9 height 9
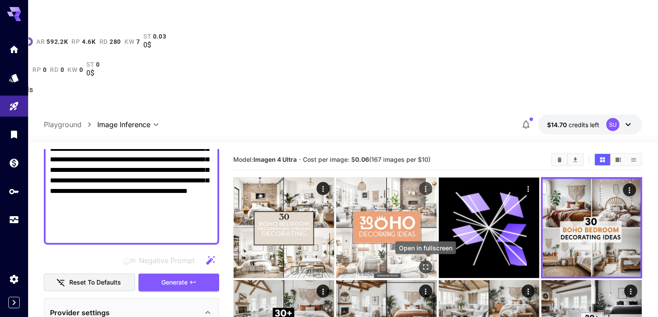
click at [426, 260] on button "Open in fullscreen" at bounding box center [425, 266] width 13 height 13
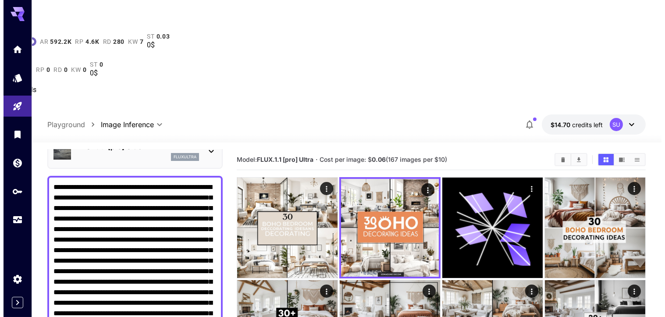
scroll to position [49, 0]
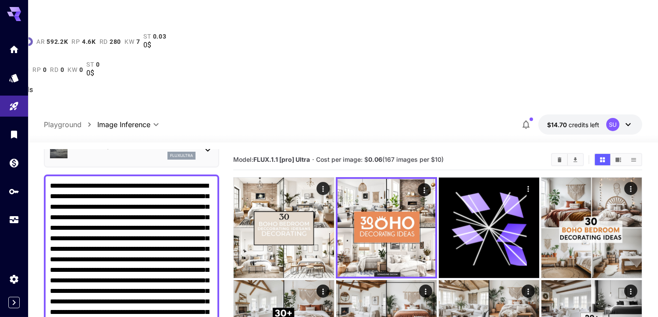
click at [130, 152] on div "fluxultra" at bounding box center [135, 156] width 121 height 8
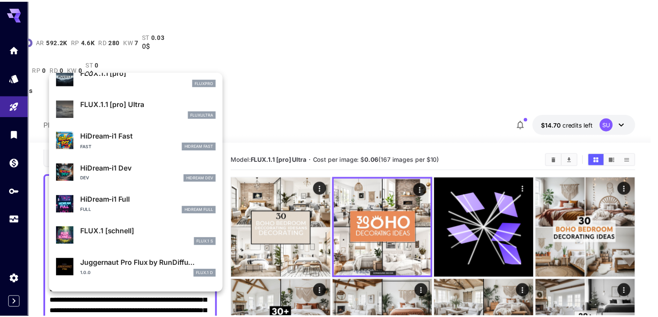
scroll to position [651, 0]
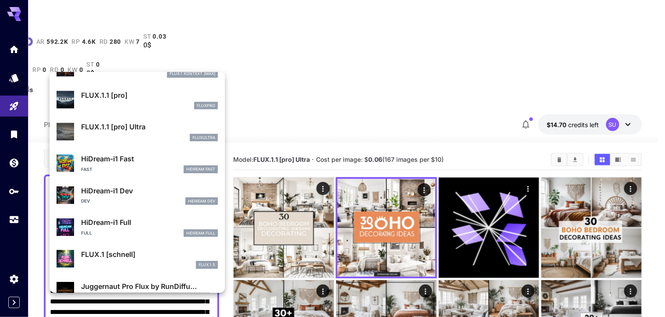
click at [128, 100] on div "FLUX.1.1 [pro] fluxpro" at bounding box center [149, 100] width 137 height 20
type input "**********"
type input "****"
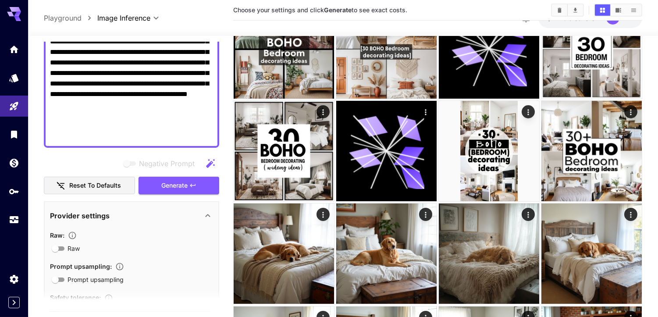
scroll to position [243, 0]
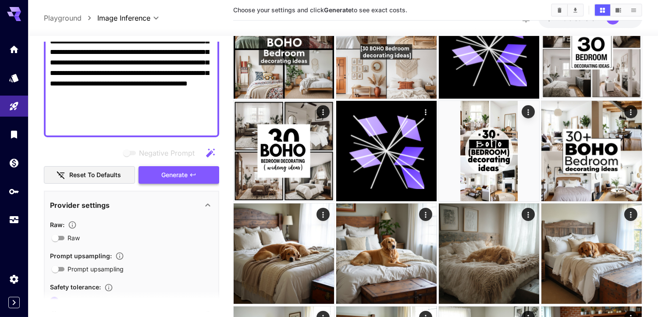
click at [187, 174] on span "Generate" at bounding box center [174, 175] width 26 height 11
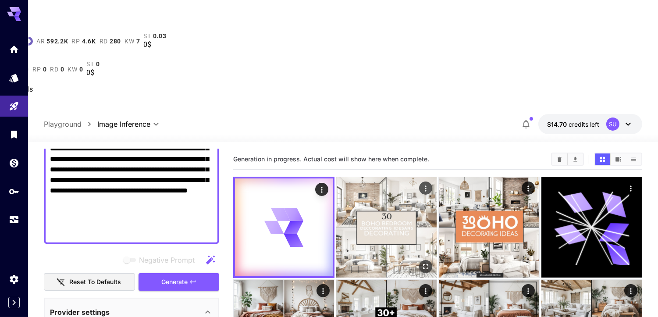
scroll to position [0, 0]
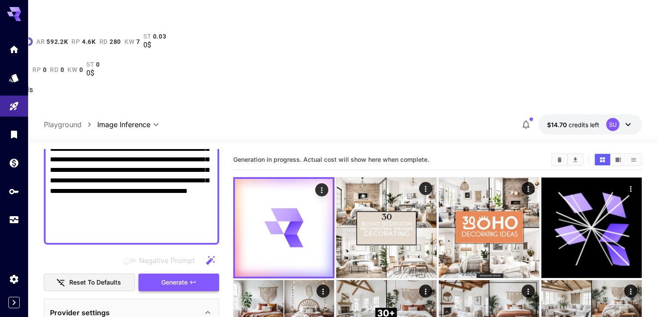
click at [199, 274] on button "Generate" at bounding box center [179, 283] width 81 height 18
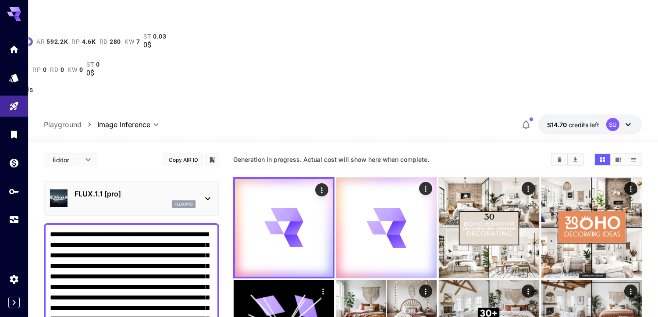
click at [134, 188] on div "FLUX.1.1 [pro] fluxpro" at bounding box center [135, 198] width 121 height 20
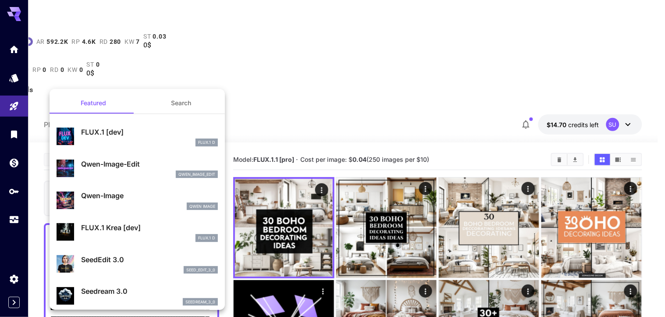
click at [277, 47] on div at bounding box center [332, 158] width 665 height 317
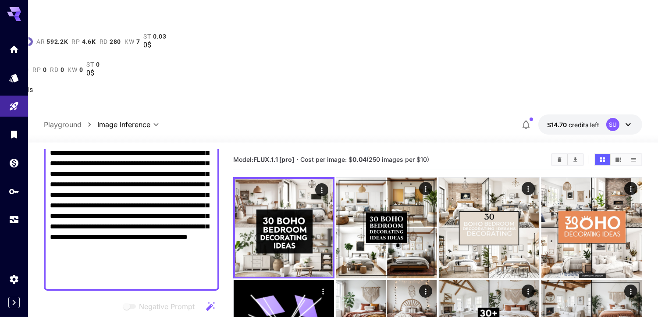
scroll to position [195, 0]
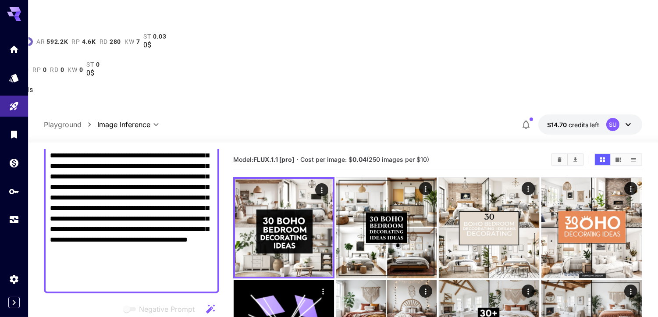
click at [140, 163] on textarea "Negative Prompt" at bounding box center [131, 161] width 163 height 252
click at [161, 165] on textarea "Negative Prompt" at bounding box center [131, 161] width 163 height 252
click at [103, 141] on textarea "Negative Prompt" at bounding box center [131, 161] width 163 height 252
drag, startPoint x: 90, startPoint y: 148, endPoint x: 110, endPoint y: 150, distance: 20.3
click at [110, 150] on textarea "Negative Prompt" at bounding box center [131, 161] width 163 height 252
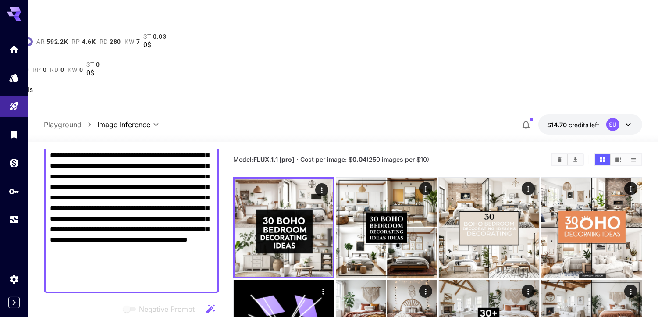
click at [101, 159] on textarea "Negative Prompt" at bounding box center [131, 161] width 163 height 252
drag, startPoint x: 92, startPoint y: 160, endPoint x: 62, endPoint y: 163, distance: 30.0
click at [62, 163] on textarea "Negative Prompt" at bounding box center [131, 161] width 163 height 252
click at [153, 154] on textarea "Negative Prompt" at bounding box center [131, 161] width 163 height 252
drag, startPoint x: 81, startPoint y: 159, endPoint x: 117, endPoint y: 167, distance: 37.2
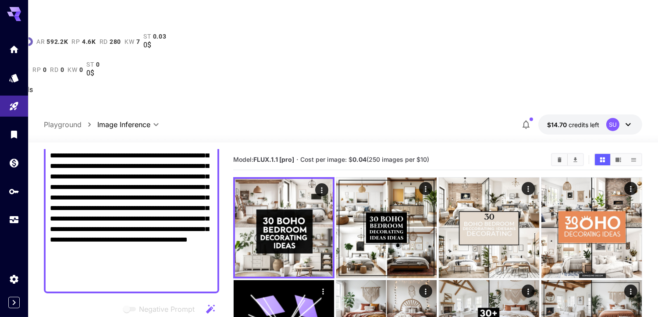
click at [69, 166] on textarea "Negative Prompt" at bounding box center [131, 161] width 163 height 252
drag, startPoint x: 133, startPoint y: 170, endPoint x: 128, endPoint y: 189, distance: 19.9
click at [128, 189] on textarea "Negative Prompt" at bounding box center [131, 161] width 163 height 252
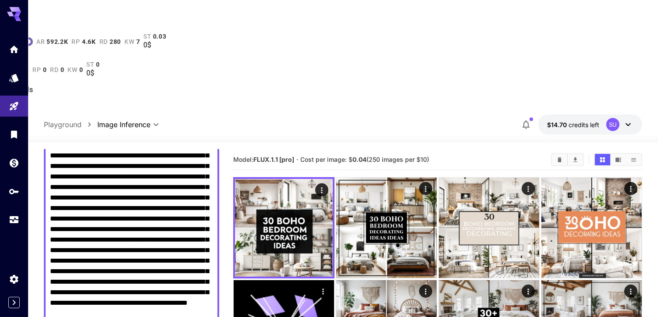
scroll to position [97, 0]
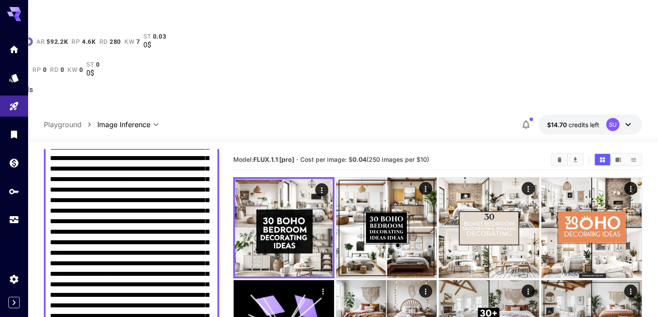
click at [161, 164] on textarea "Negative Prompt" at bounding box center [131, 258] width 163 height 252
drag, startPoint x: 114, startPoint y: 182, endPoint x: 89, endPoint y: 206, distance: 35.4
click at [89, 206] on textarea "Negative Prompt" at bounding box center [131, 258] width 163 height 252
click at [94, 215] on textarea "Negative Prompt" at bounding box center [131, 258] width 163 height 252
drag, startPoint x: 95, startPoint y: 225, endPoint x: 149, endPoint y: 220, distance: 54.1
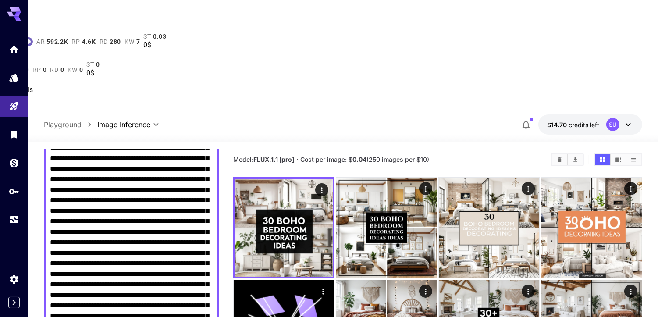
click at [149, 220] on textarea "Negative Prompt" at bounding box center [131, 258] width 163 height 252
click at [159, 221] on textarea "Negative Prompt" at bounding box center [131, 258] width 163 height 252
drag, startPoint x: 130, startPoint y: 245, endPoint x: 131, endPoint y: 251, distance: 6.2
click at [129, 245] on textarea "Negative Prompt" at bounding box center [131, 258] width 163 height 252
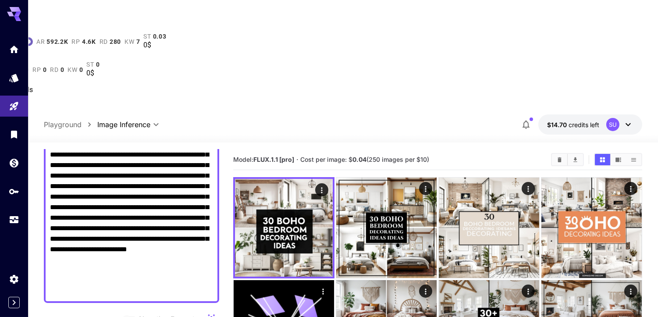
scroll to position [243, 0]
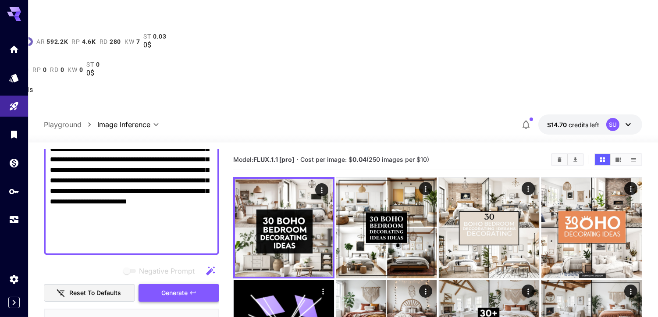
type textarea "**********"
click at [168, 288] on span "Generate" at bounding box center [174, 293] width 26 height 11
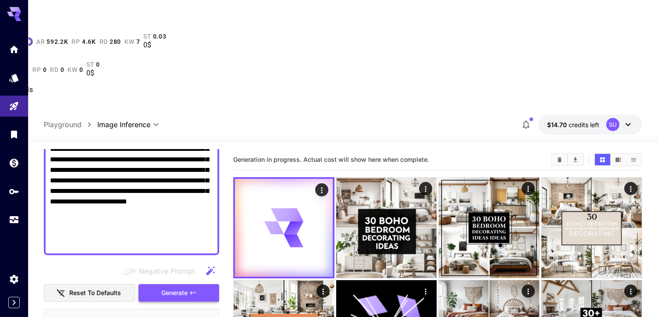
click at [168, 288] on span "Generate" at bounding box center [174, 293] width 26 height 11
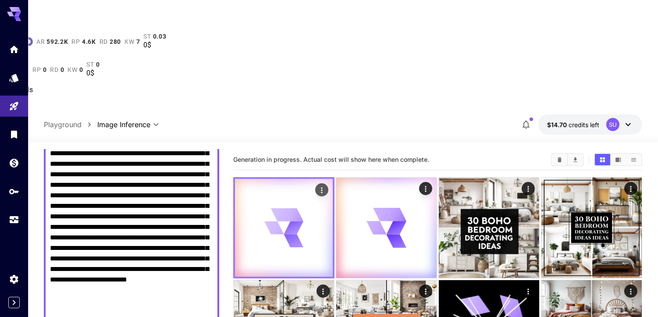
scroll to position [146, 0]
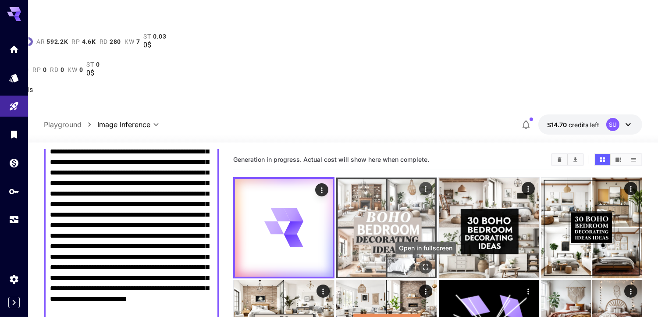
click at [424, 263] on icon "Open in fullscreen" at bounding box center [425, 267] width 9 height 9
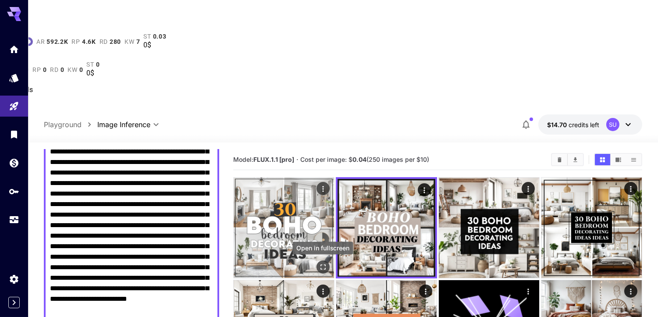
click at [325, 263] on icon "Open in fullscreen" at bounding box center [323, 267] width 9 height 9
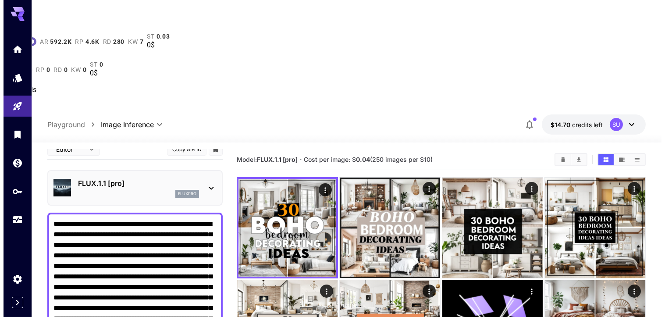
scroll to position [0, 0]
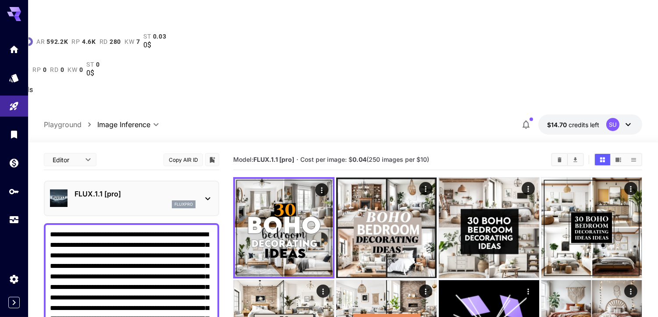
click at [145, 188] on p "FLUX.1.1 [pro]" at bounding box center [135, 193] width 121 height 11
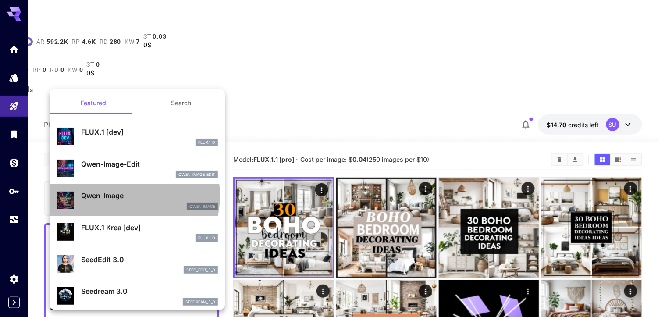
click at [121, 195] on p "Qwen-Image" at bounding box center [149, 195] width 137 height 11
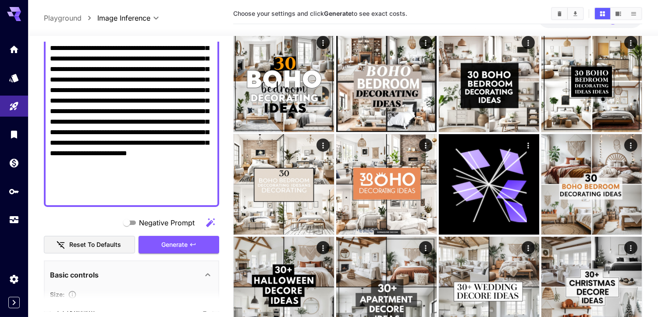
scroll to position [292, 0]
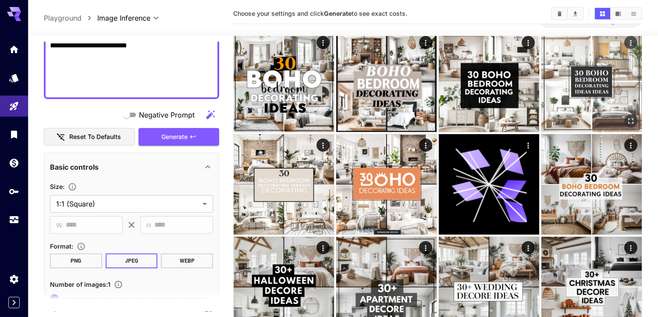
click at [188, 132] on button "Generate" at bounding box center [179, 137] width 81 height 18
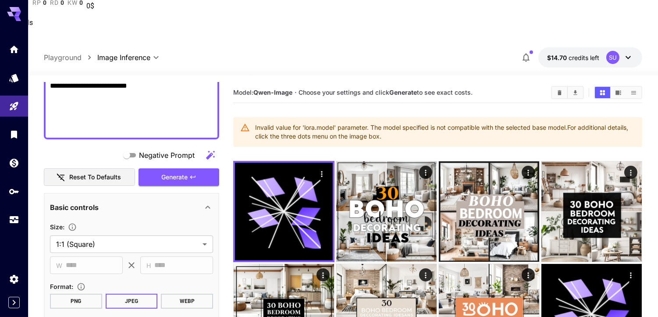
scroll to position [0, 0]
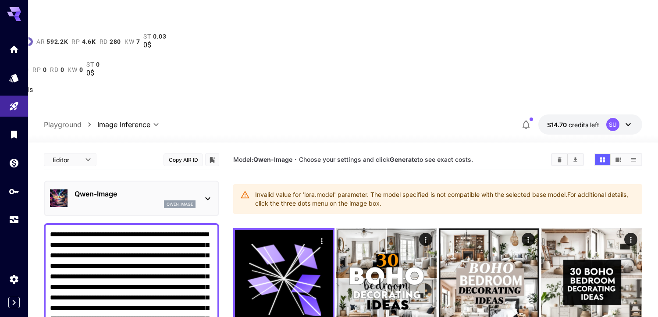
click at [128, 188] on div "Qwen-Image qwen_image" at bounding box center [135, 198] width 121 height 20
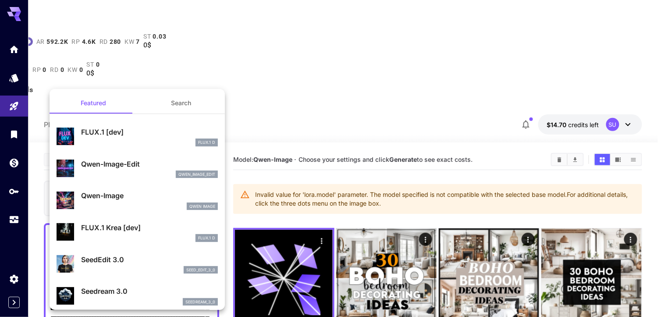
click at [131, 220] on div "FLUX.1 Krea [dev] FLUX.1 D" at bounding box center [137, 232] width 161 height 27
type input "**"
type input "***"
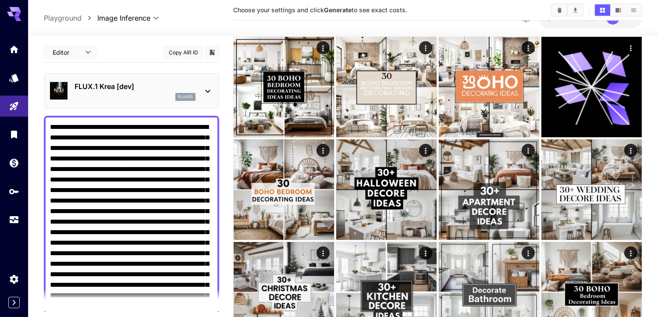
scroll to position [243, 0]
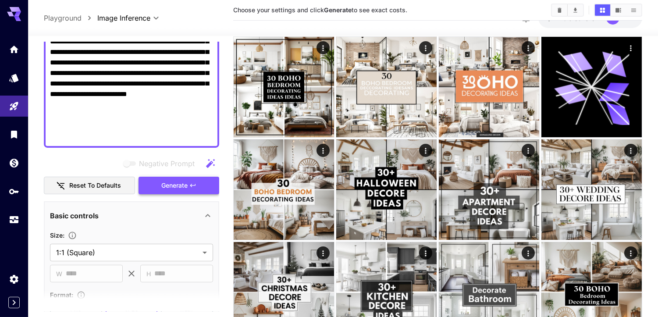
click at [191, 182] on icon "button" at bounding box center [192, 185] width 7 height 7
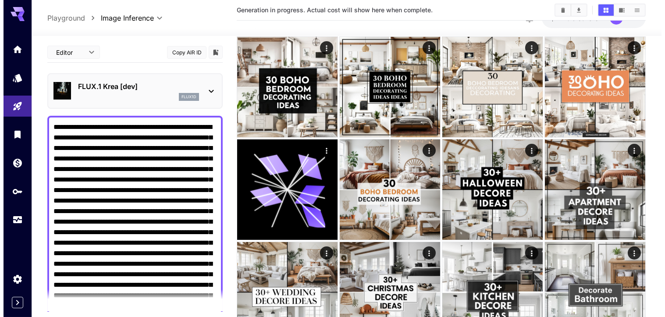
scroll to position [0, 0]
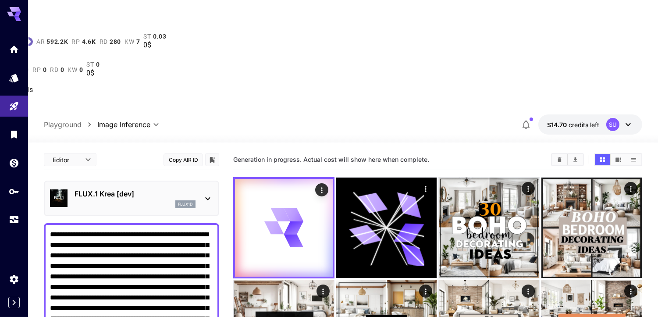
click at [133, 188] on p "FLUX.1 Krea [dev]" at bounding box center [135, 193] width 121 height 11
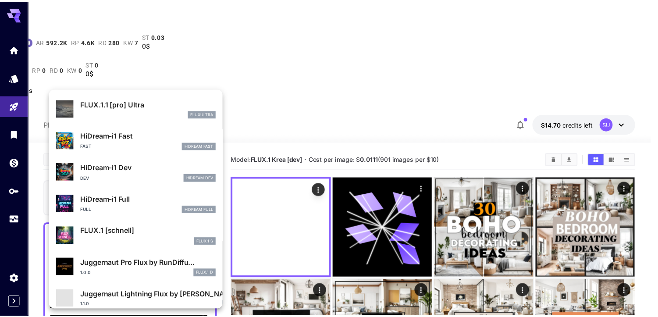
scroll to position [645, 0]
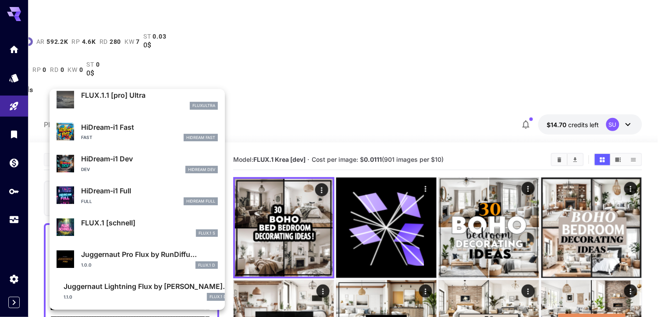
click at [304, 149] on div at bounding box center [332, 158] width 665 height 317
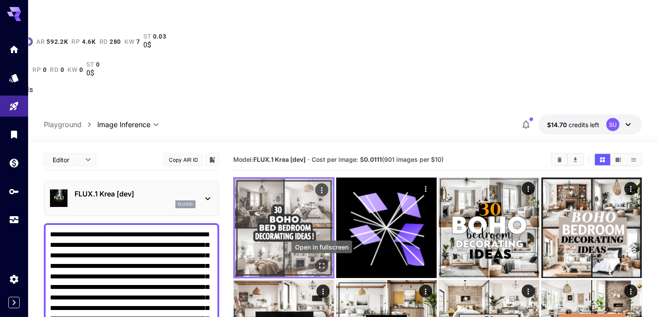
click at [325, 261] on icon "Open in fullscreen" at bounding box center [321, 265] width 9 height 9
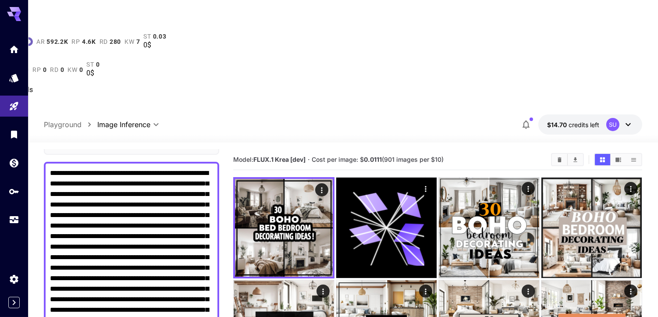
scroll to position [97, 0]
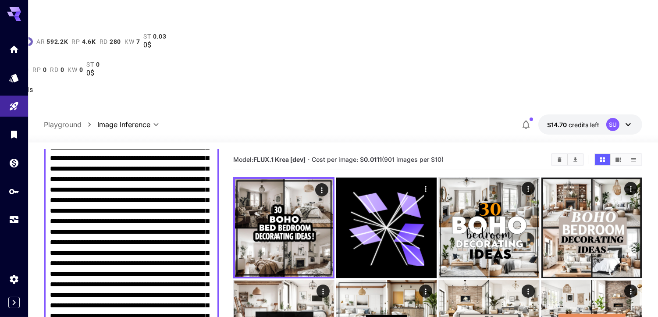
click at [129, 163] on textarea "Negative Prompt" at bounding box center [131, 263] width 163 height 263
click at [133, 163] on textarea "Negative Prompt" at bounding box center [131, 263] width 163 height 263
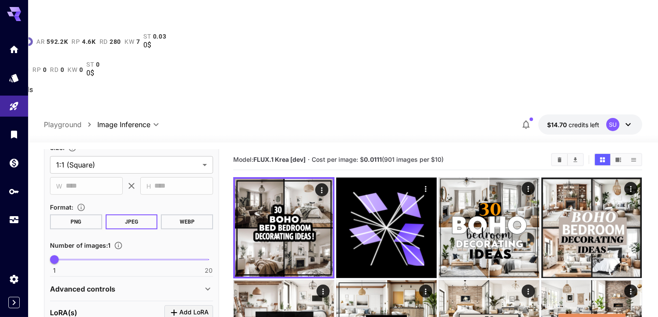
scroll to position [341, 0]
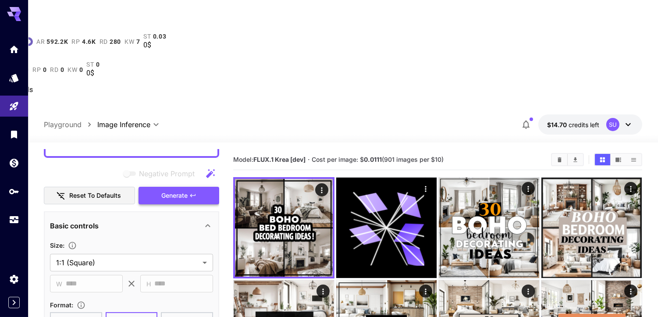
type textarea "**********"
click at [179, 190] on span "Generate" at bounding box center [174, 195] width 26 height 11
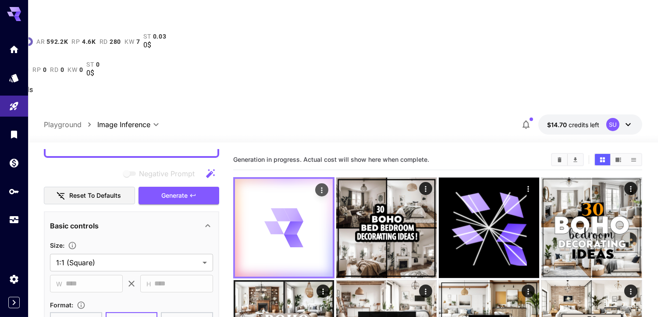
click at [264, 208] on icon at bounding box center [283, 227] width 39 height 39
click at [321, 179] on div at bounding box center [284, 228] width 98 height 98
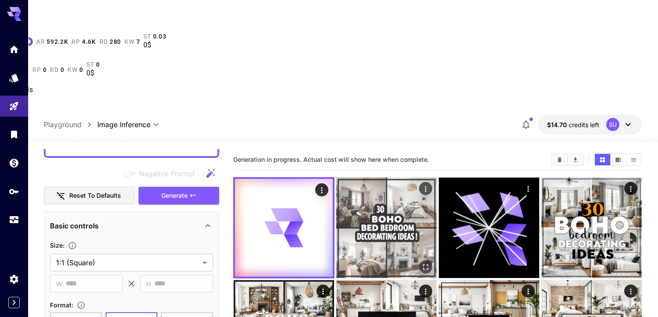
click at [357, 178] on img at bounding box center [386, 228] width 100 height 100
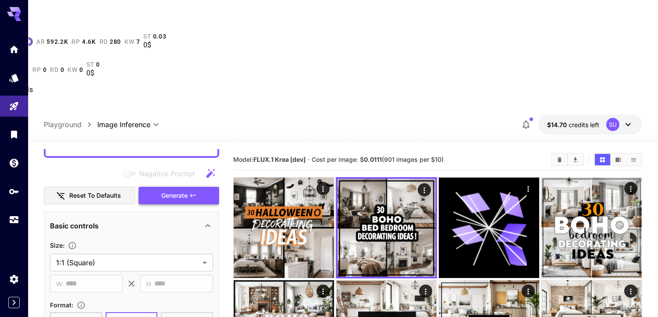
click at [178, 190] on span "Generate" at bounding box center [174, 195] width 26 height 11
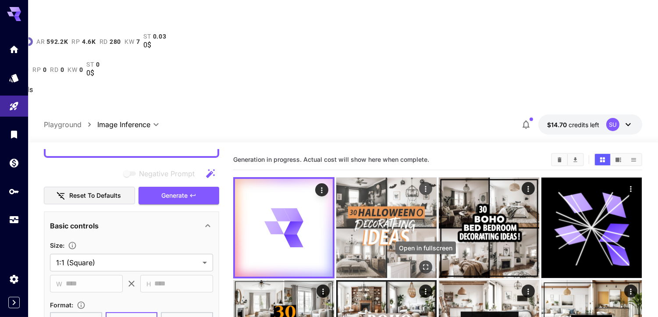
click at [428, 263] on icon "Open in fullscreen" at bounding box center [425, 267] width 9 height 9
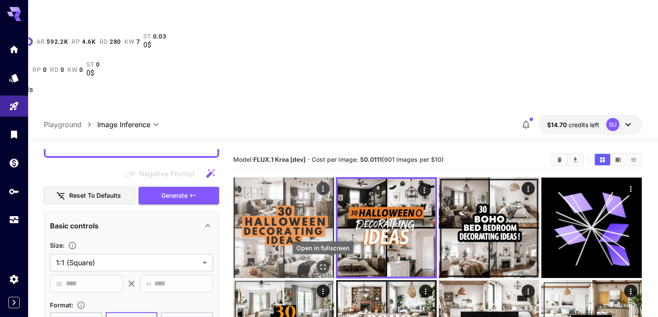
click at [325, 263] on icon "Open in fullscreen" at bounding box center [323, 267] width 9 height 9
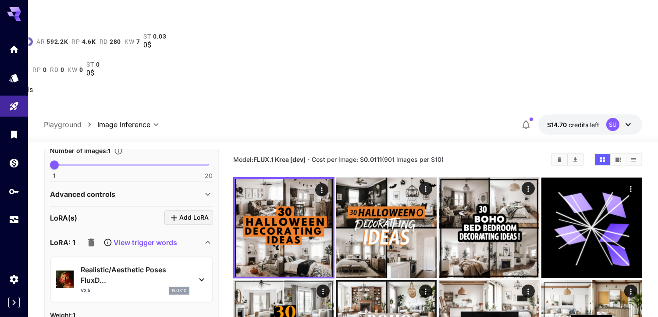
scroll to position [536, 0]
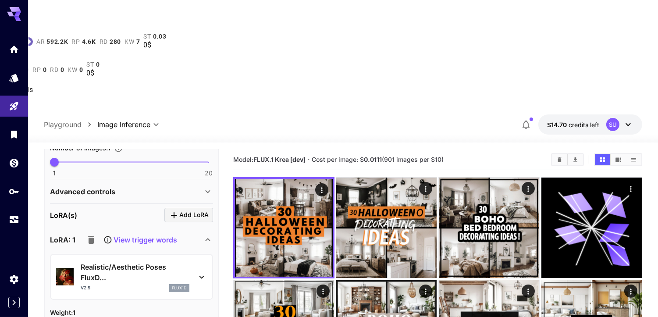
click at [90, 236] on icon "button" at bounding box center [91, 240] width 6 height 8
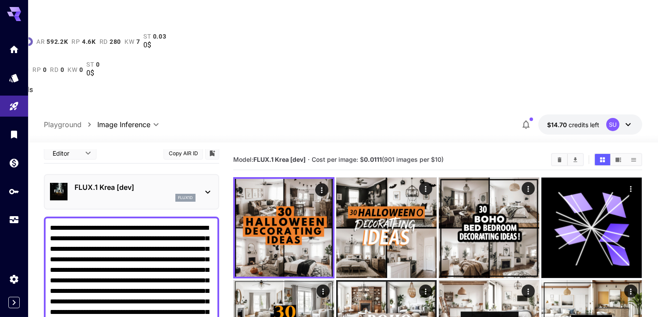
scroll to position [0, 0]
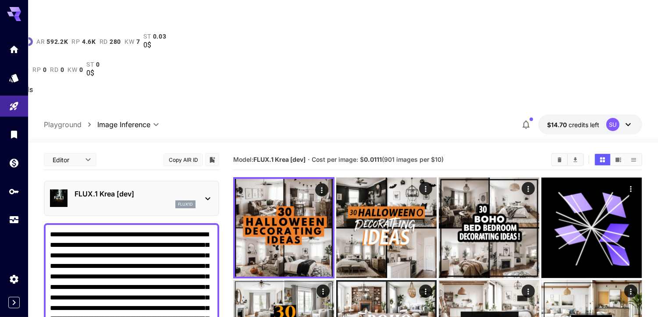
click at [131, 200] on div "flux1d" at bounding box center [135, 204] width 121 height 8
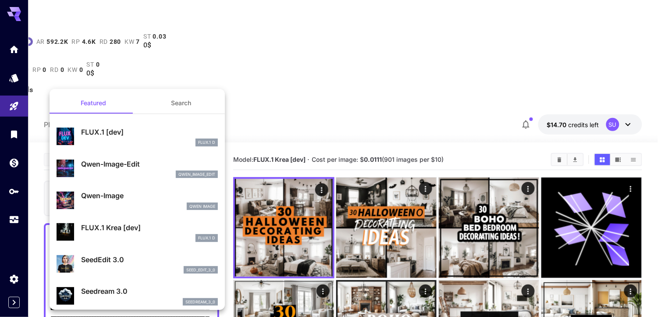
click at [108, 200] on p "Qwen-Image" at bounding box center [149, 195] width 137 height 11
type input "**"
type input "***"
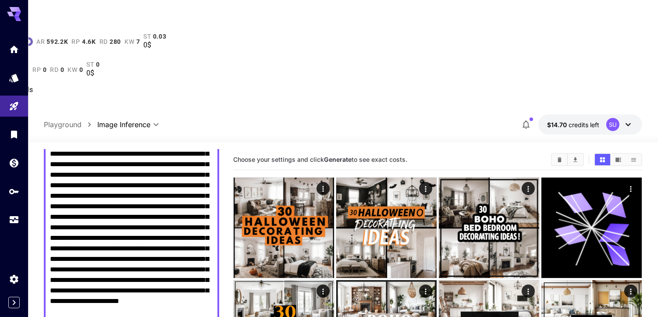
scroll to position [146, 0]
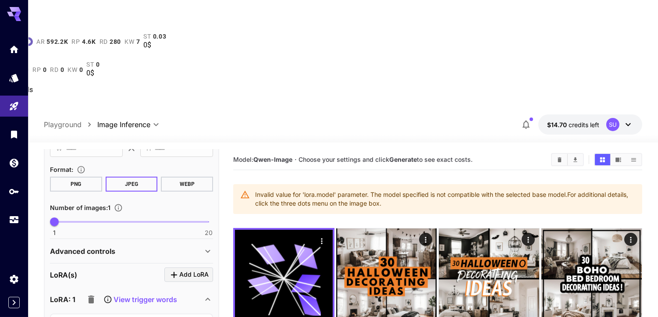
scroll to position [487, 0]
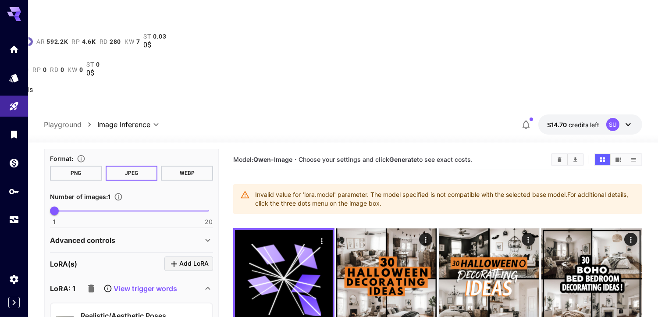
click at [146, 283] on p "View trigger words" at bounding box center [146, 288] width 64 height 11
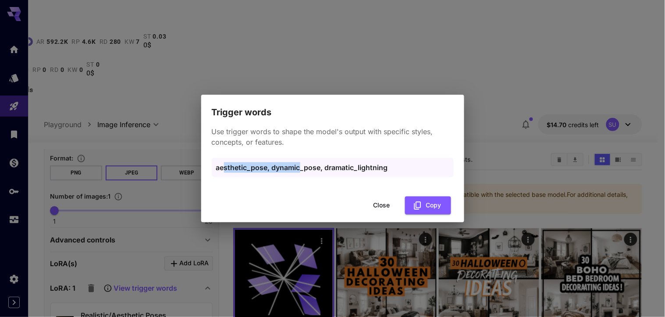
drag, startPoint x: 223, startPoint y: 164, endPoint x: 299, endPoint y: 170, distance: 76.4
click at [299, 170] on p "aesthetic_pose, dynamic_pose, dramatic_lightning" at bounding box center [332, 167] width 233 height 11
click at [298, 169] on p "aesthetic_pose, dynamic_pose, dramatic_lightning" at bounding box center [332, 167] width 233 height 11
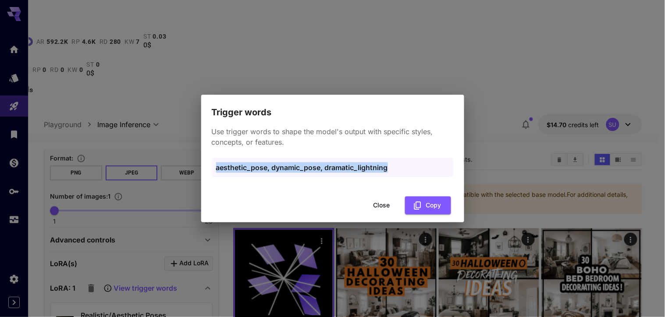
click at [298, 169] on p "aesthetic_pose, dynamic_pose, dramatic_lightning" at bounding box center [332, 167] width 233 height 11
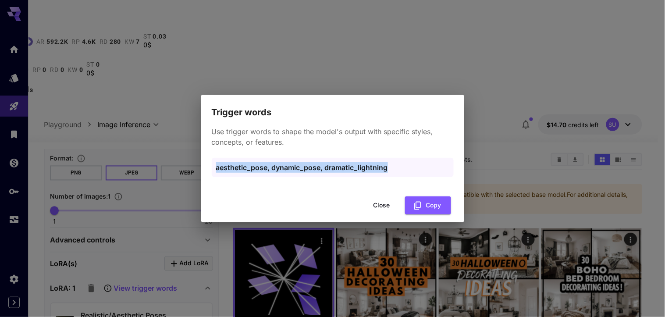
click at [244, 169] on p "aesthetic_pose, dynamic_pose, dramatic_lightning" at bounding box center [332, 167] width 233 height 11
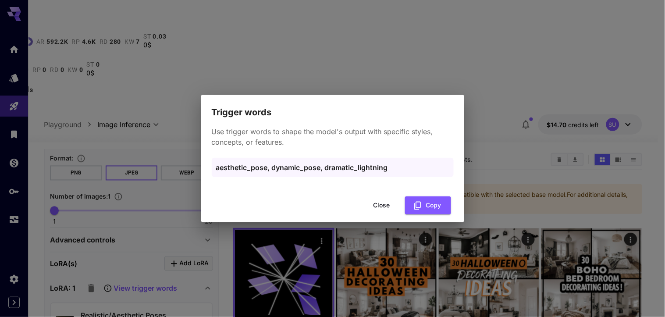
click at [224, 172] on p "aesthetic_pose, dynamic_pose, dramatic_lightning" at bounding box center [332, 167] width 233 height 11
click at [431, 208] on button "Copy" at bounding box center [428, 205] width 46 height 18
click at [397, 202] on button "Close" at bounding box center [381, 205] width 39 height 18
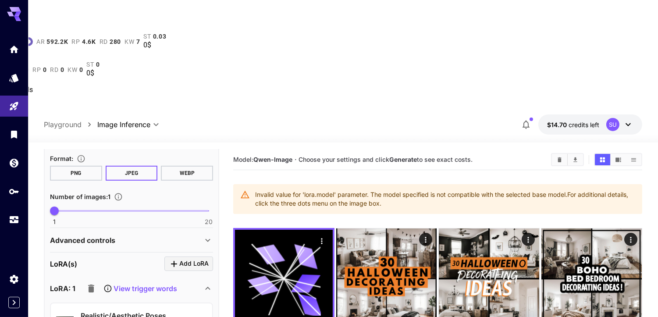
scroll to position [243, 0]
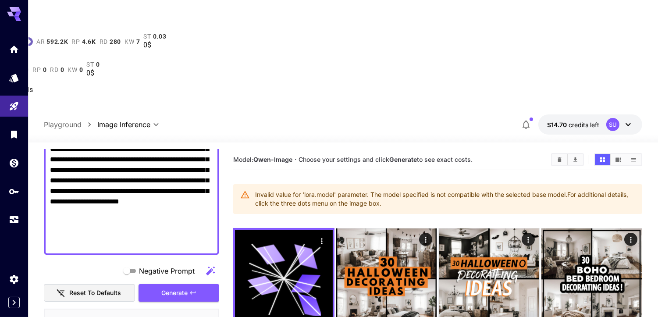
click at [109, 132] on textarea "Negative Prompt" at bounding box center [131, 117] width 163 height 263
paste textarea "**********"
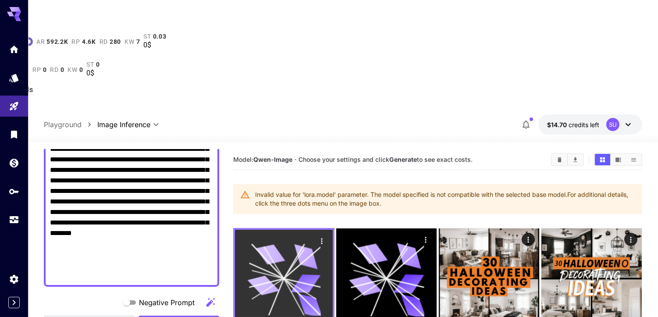
click at [299, 242] on icon at bounding box center [283, 278] width 73 height 73
click at [320, 237] on icon "Actions" at bounding box center [321, 241] width 9 height 9
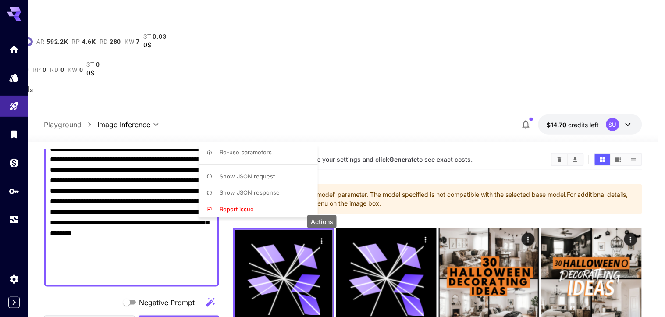
click at [269, 196] on p "Show JSON response" at bounding box center [250, 192] width 60 height 9
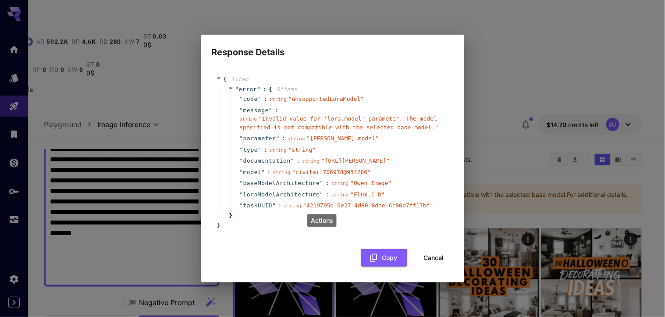
click at [321, 160] on span "" https://runware.ai/docs/en/image-inference/api-reference#request-lora-model "" at bounding box center [355, 160] width 69 height 7
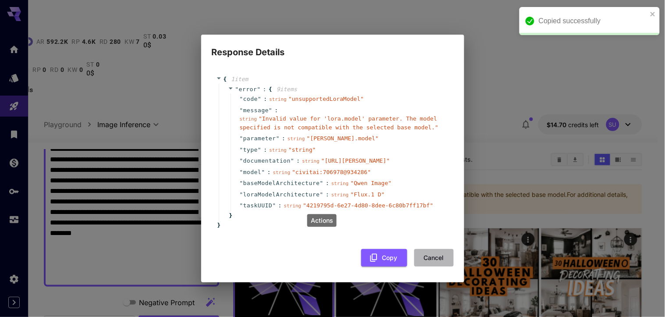
click at [428, 267] on button "Cancel" at bounding box center [433, 258] width 39 height 18
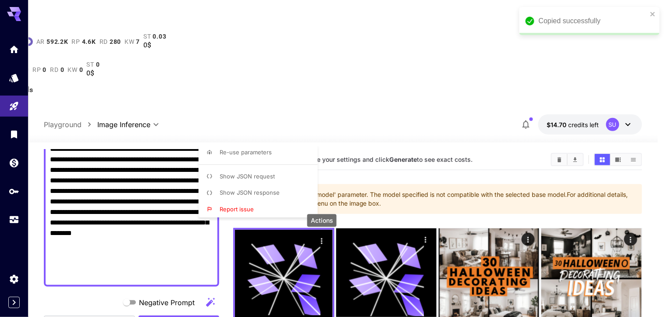
click at [107, 145] on div at bounding box center [332, 158] width 665 height 317
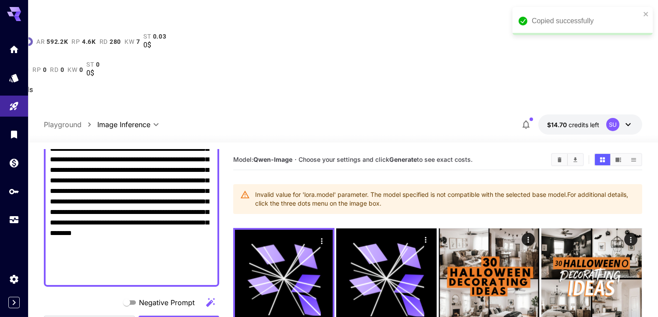
click at [134, 120] on textarea "Negative Prompt" at bounding box center [131, 133] width 163 height 295
paste textarea "**********"
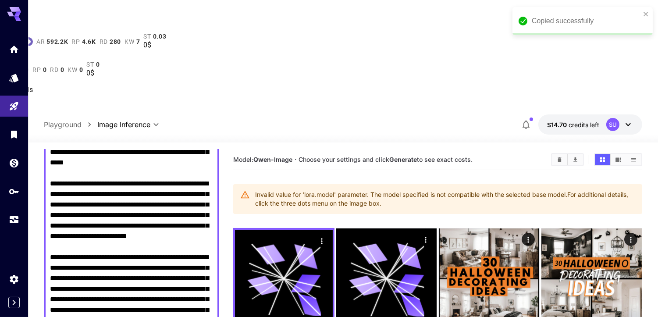
scroll to position [146, 0]
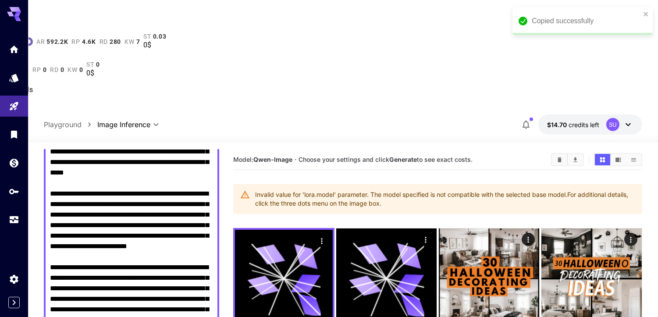
click at [167, 119] on textarea "Negative Prompt" at bounding box center [131, 251] width 163 height 337
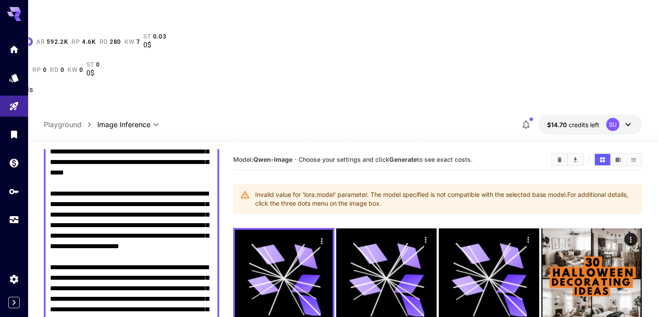
click at [73, 121] on textarea "Negative Prompt" at bounding box center [131, 251] width 163 height 337
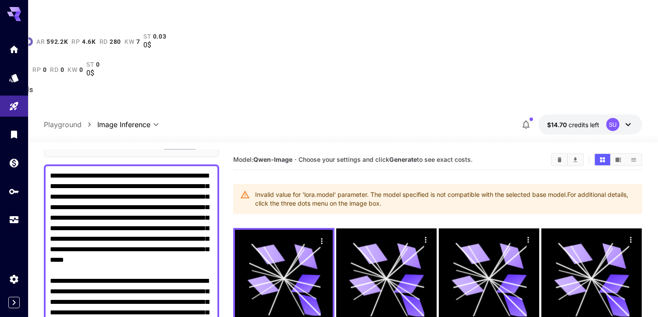
scroll to position [0, 0]
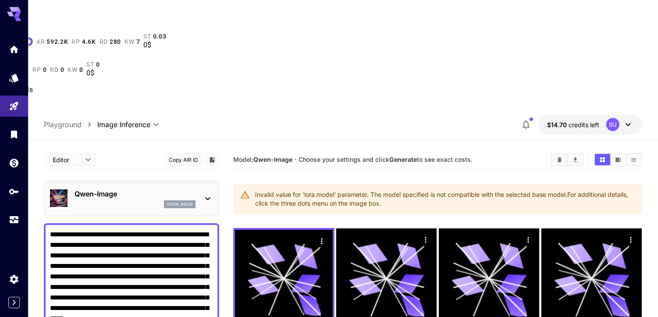
type textarea "**********"
click at [130, 188] on p "Qwen-Image" at bounding box center [135, 193] width 121 height 11
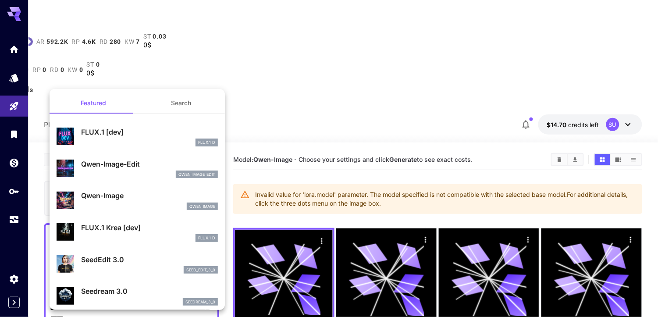
click at [122, 134] on p "FLUX.1 [dev]" at bounding box center [149, 132] width 137 height 11
type input "**"
type input "***"
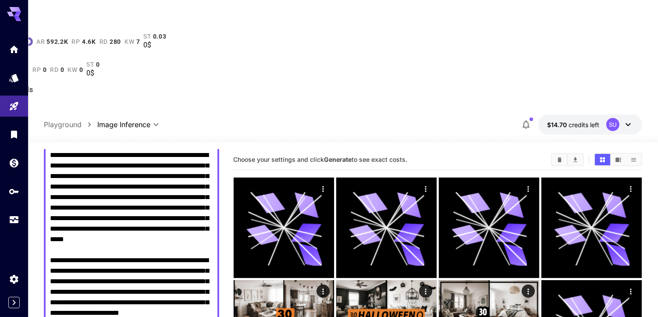
scroll to position [97, 0]
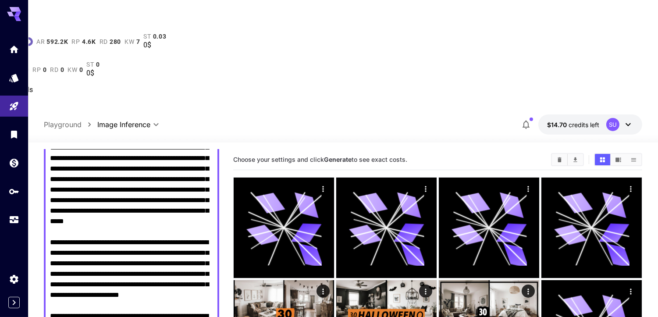
click at [115, 179] on textarea "Negative Prompt" at bounding box center [131, 300] width 163 height 337
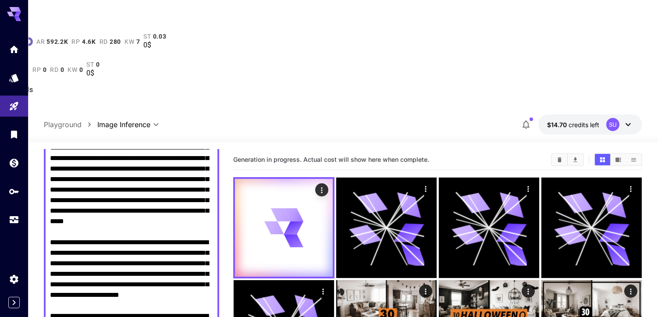
click at [81, 170] on textarea "Negative Prompt" at bounding box center [131, 300] width 163 height 337
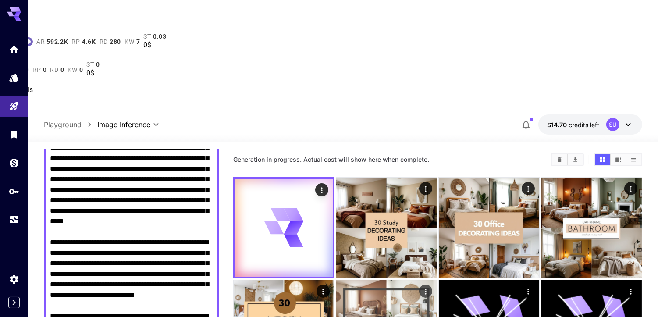
type textarea "**********"
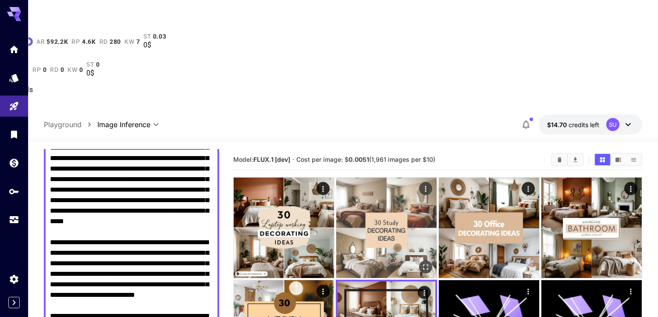
click at [386, 178] on img at bounding box center [386, 228] width 100 height 100
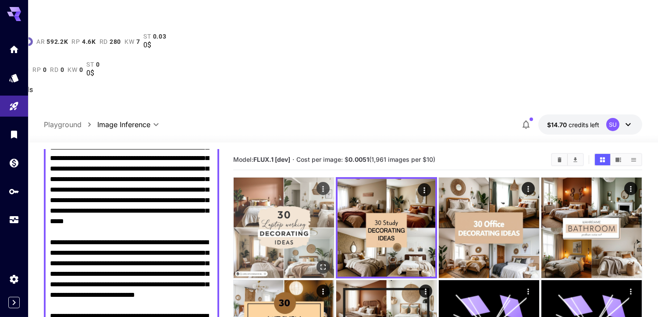
click at [321, 264] on icon "Open in fullscreen" at bounding box center [322, 266] width 5 height 5
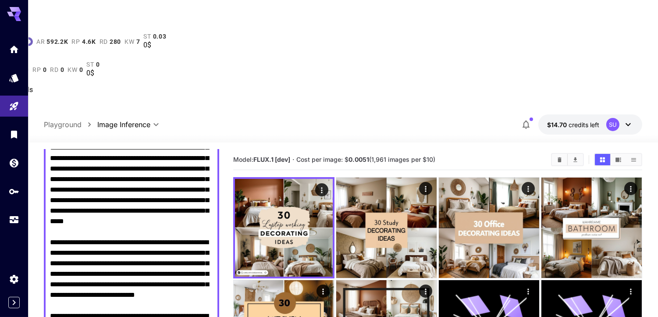
click at [200, 160] on textarea "Negative Prompt" at bounding box center [131, 300] width 163 height 337
drag, startPoint x: 199, startPoint y: 160, endPoint x: 206, endPoint y: 165, distance: 8.5
click at [200, 160] on textarea "Negative Prompt" at bounding box center [131, 300] width 163 height 337
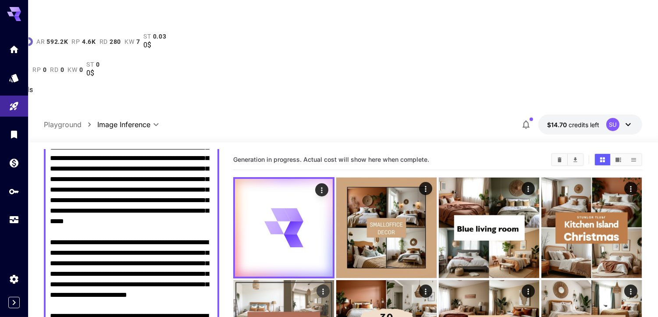
type textarea "**********"
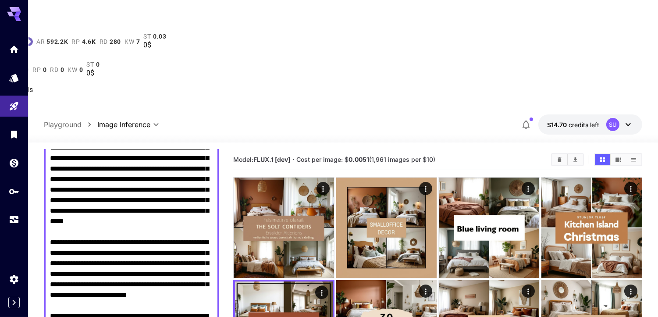
click at [167, 163] on textarea "Negative Prompt" at bounding box center [131, 300] width 163 height 337
click at [128, 132] on textarea "Negative Prompt" at bounding box center [131, 300] width 163 height 337
paste textarea "**********"
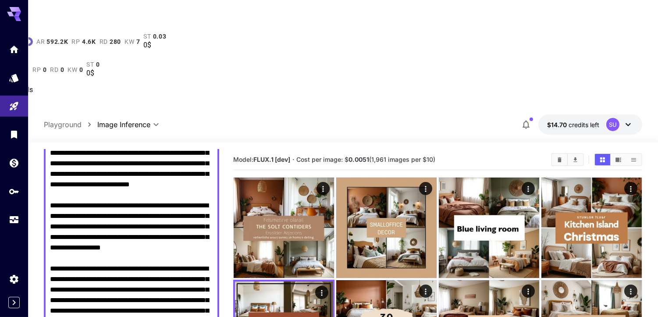
scroll to position [49, 0]
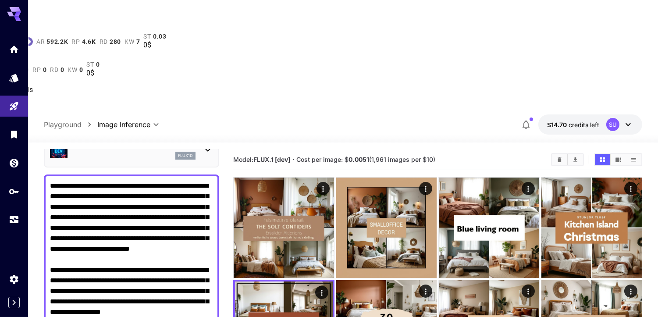
drag, startPoint x: 197, startPoint y: 134, endPoint x: 250, endPoint y: 142, distance: 53.1
click at [198, 181] on textarea "Negative Prompt" at bounding box center [131, 318] width 163 height 274
click at [180, 181] on textarea "Negative Prompt" at bounding box center [131, 318] width 163 height 274
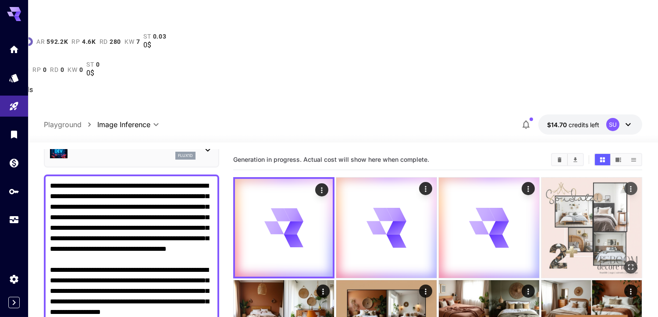
type textarea "**********"
click at [590, 178] on img at bounding box center [591, 228] width 100 height 100
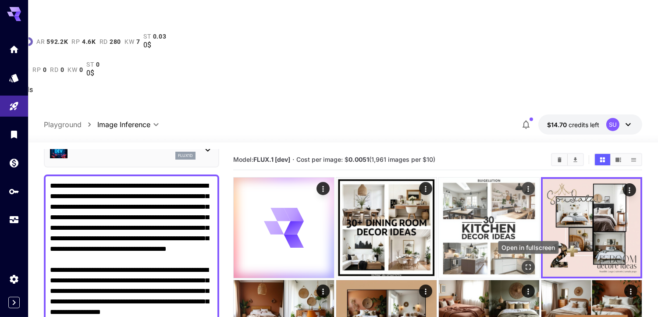
click at [527, 263] on icon "Open in fullscreen" at bounding box center [528, 267] width 9 height 9
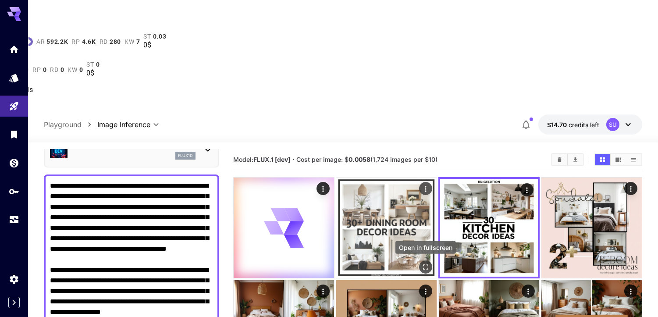
click at [422, 263] on icon "Open in fullscreen" at bounding box center [425, 267] width 9 height 9
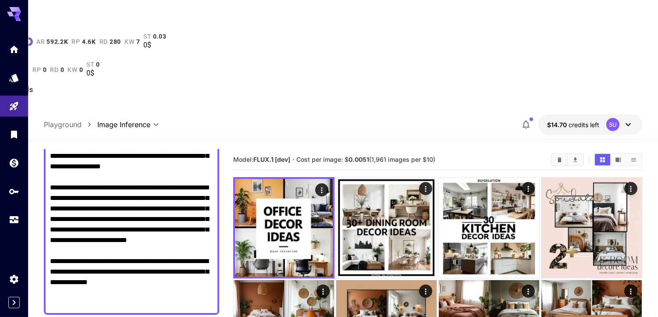
click at [151, 159] on textarea "Negative Prompt" at bounding box center [131, 172] width 163 height 274
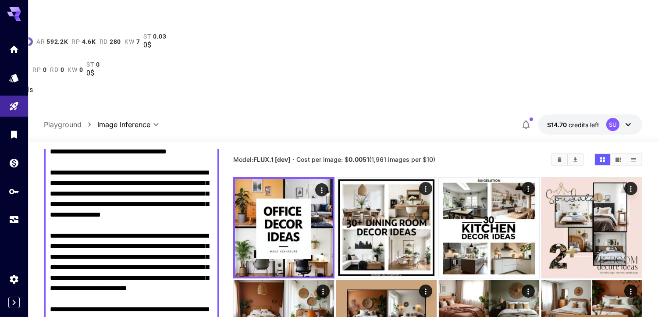
paste textarea "**********"
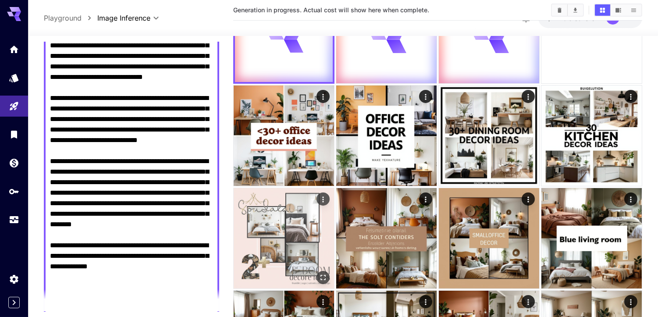
scroll to position [0, 0]
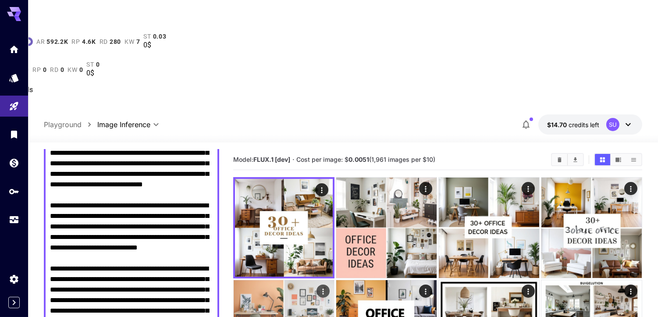
type textarea "**********"
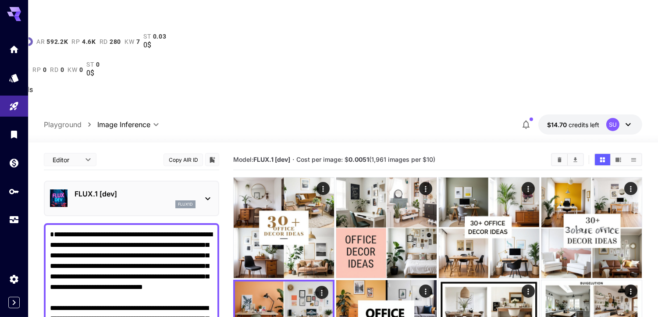
click at [129, 188] on p "FLUX.1 [dev]" at bounding box center [135, 193] width 121 height 11
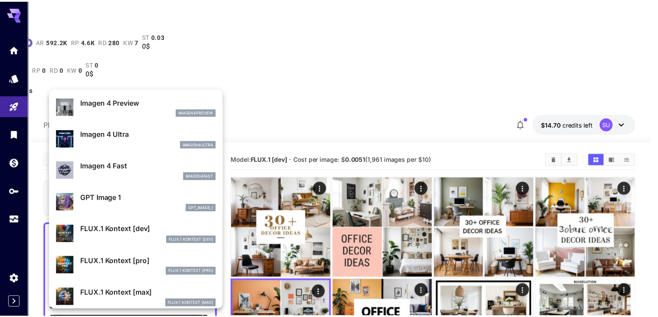
scroll to position [415, 0]
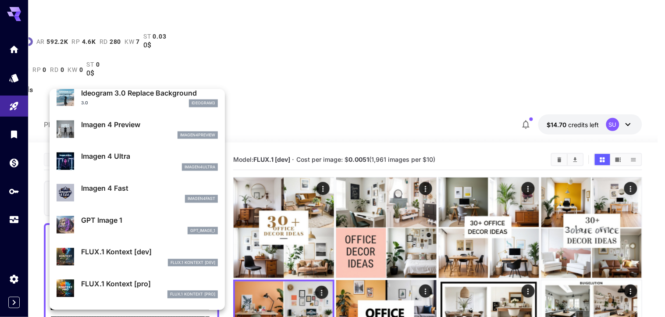
click at [114, 189] on p "Imagen 4 Fast" at bounding box center [149, 188] width 137 height 11
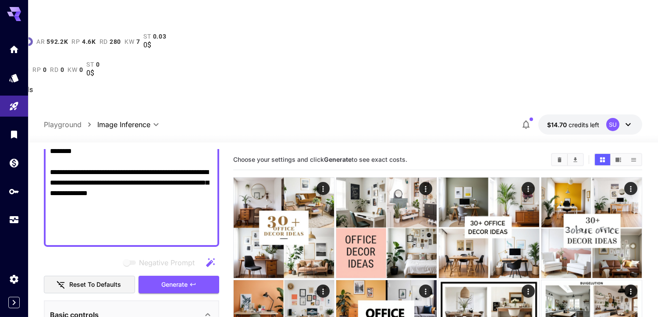
scroll to position [292, 0]
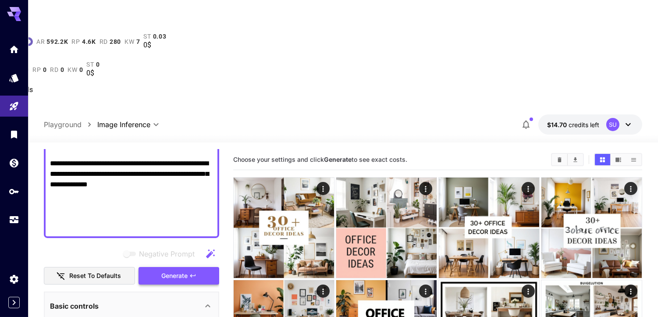
click at [182, 270] on span "Generate" at bounding box center [174, 275] width 26 height 11
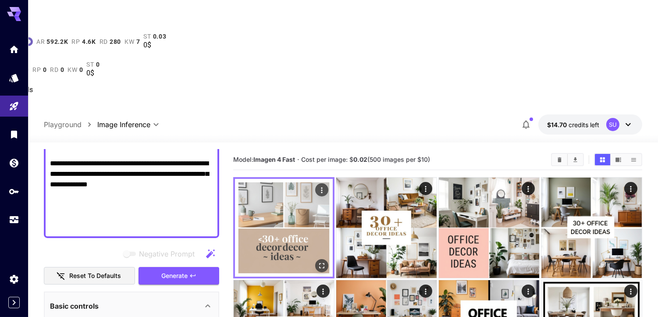
click at [291, 179] on img at bounding box center [284, 228] width 98 height 98
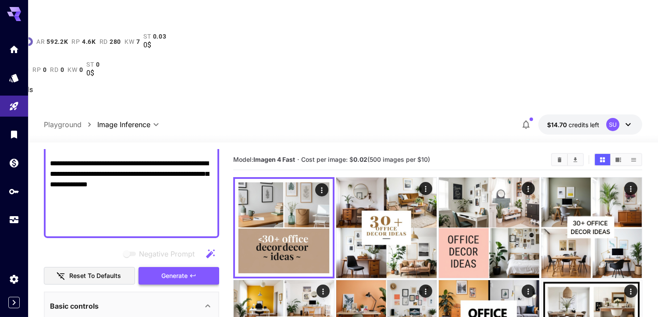
click at [171, 270] on span "Generate" at bounding box center [174, 275] width 26 height 11
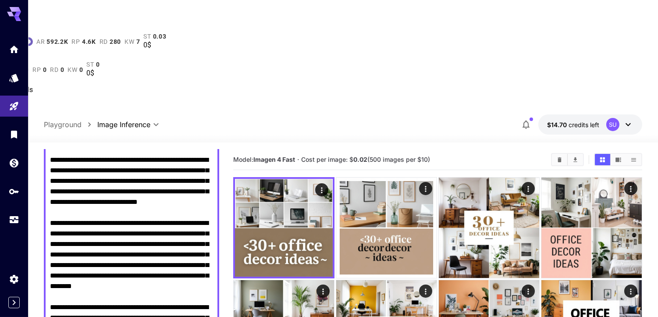
scroll to position [97, 0]
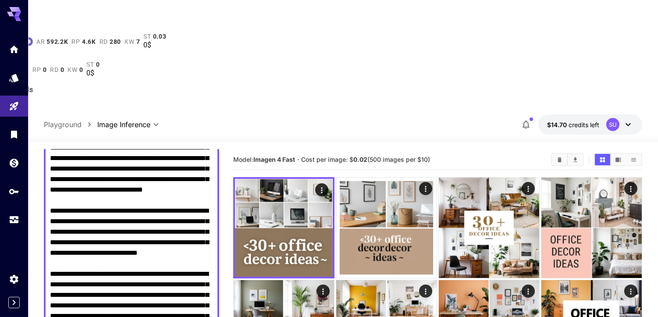
click at [201, 139] on textarea "Negative Prompt" at bounding box center [131, 279] width 163 height 295
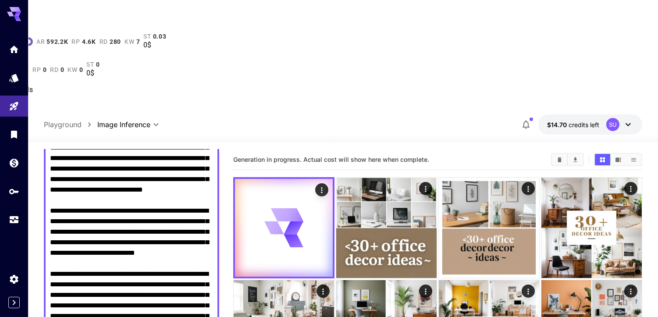
click at [63, 152] on textarea "Negative Prompt" at bounding box center [131, 279] width 163 height 295
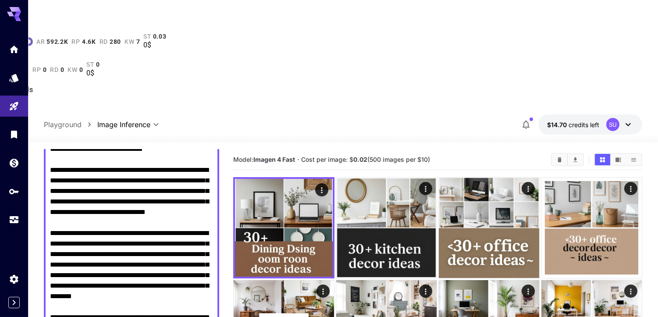
scroll to position [195, 0]
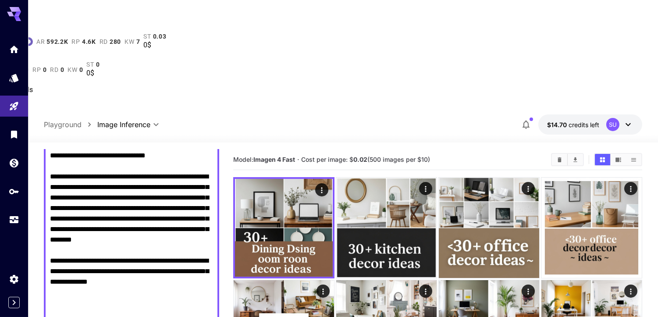
click at [154, 158] on textarea "Negative Prompt" at bounding box center [131, 182] width 163 height 295
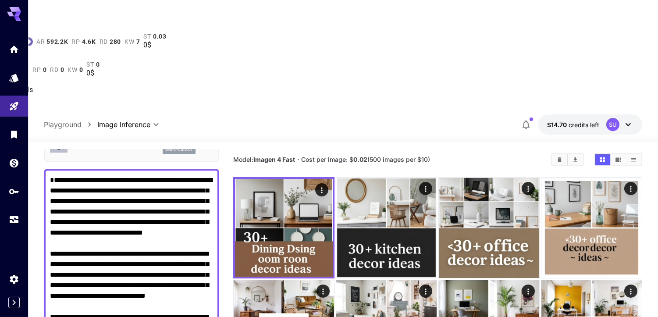
scroll to position [48, 0]
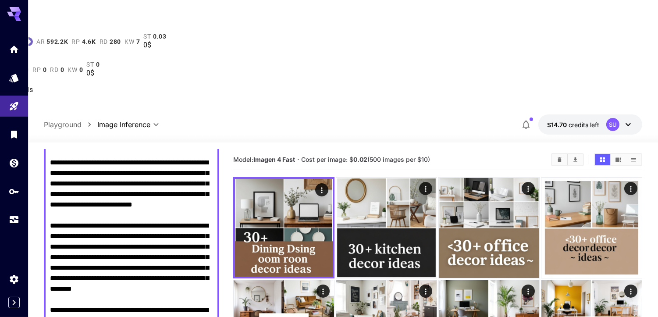
scroll to position [243, 0]
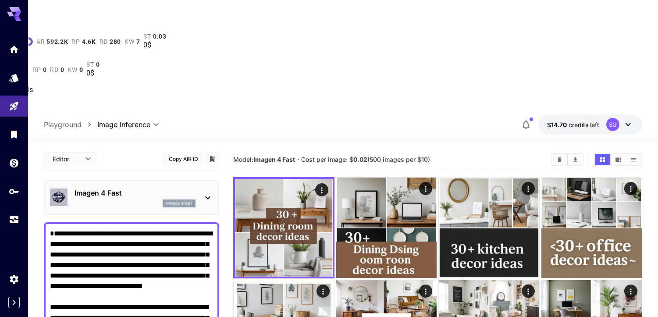
scroll to position [0, 0]
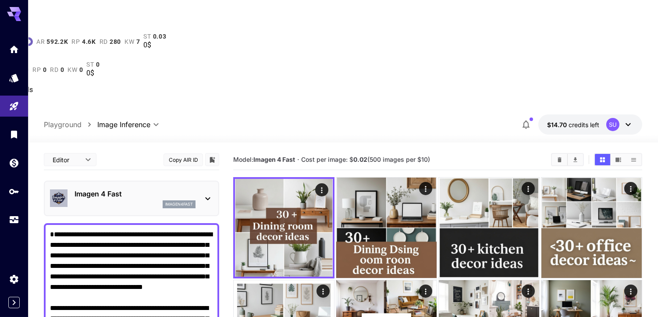
drag, startPoint x: 116, startPoint y: 182, endPoint x: 126, endPoint y: 204, distance: 24.1
type textarea "**********"
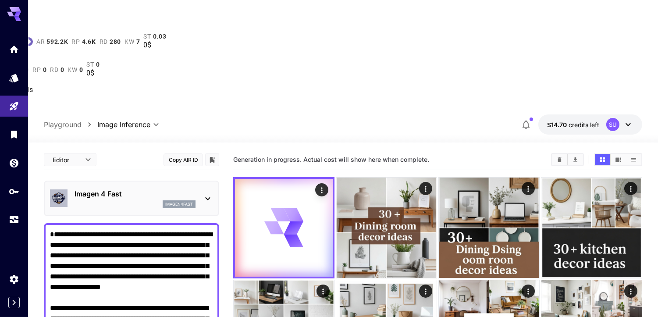
paste textarea
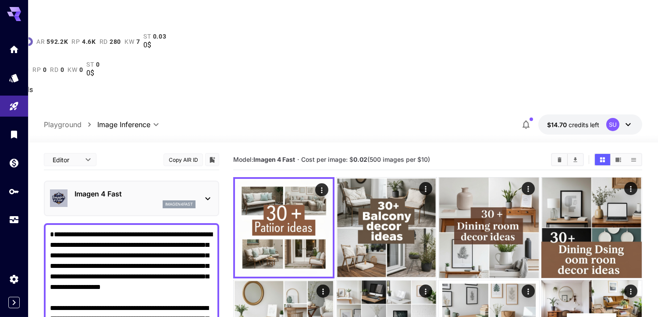
paste textarea
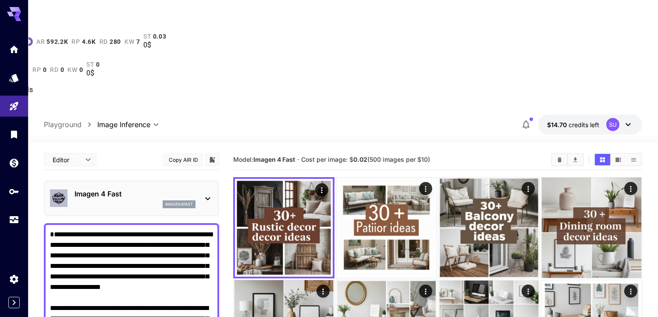
paste textarea "***"
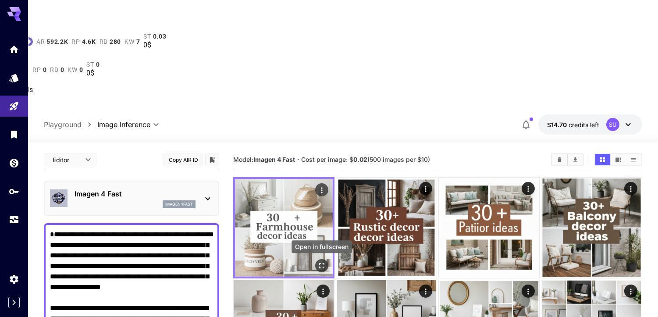
type textarea "**********"
click at [325, 261] on icon "Open in fullscreen" at bounding box center [321, 265] width 9 height 9
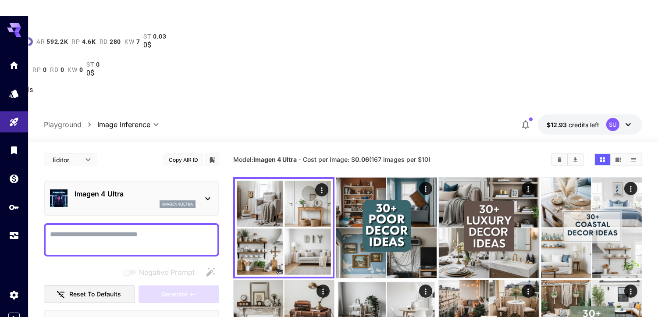
click at [150, 229] on textarea "Negative Prompt" at bounding box center [131, 239] width 163 height 21
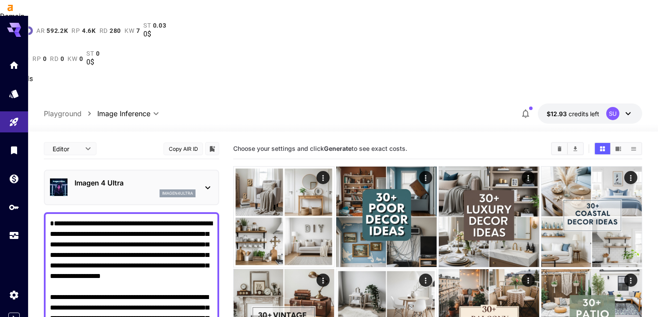
click at [121, 178] on p "Imagen 4 Ultra" at bounding box center [135, 183] width 121 height 11
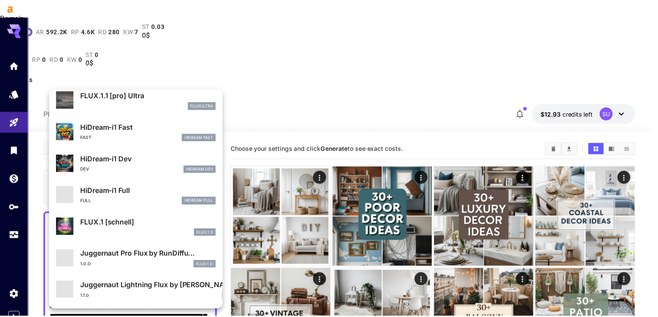
scroll to position [700, 0]
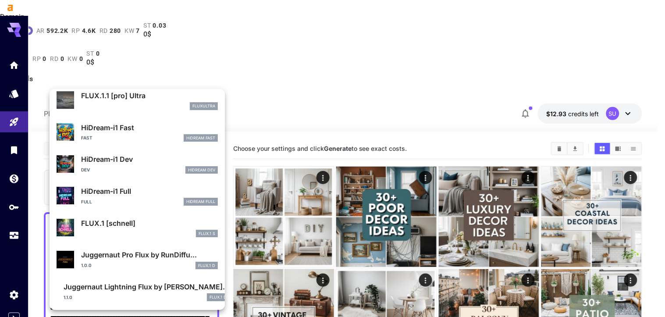
click at [118, 223] on p "FLUX.1 [schnell]" at bounding box center [149, 223] width 137 height 11
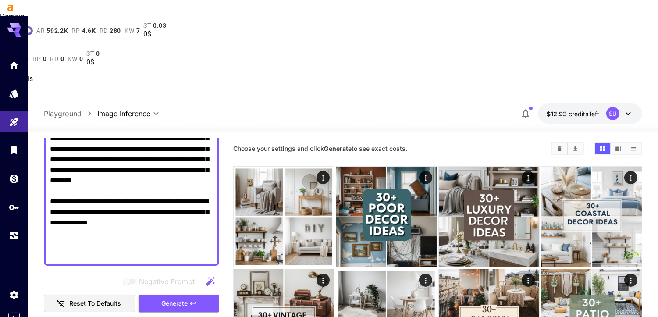
scroll to position [243, 0]
click at [174, 298] on span "Generate" at bounding box center [174, 303] width 26 height 11
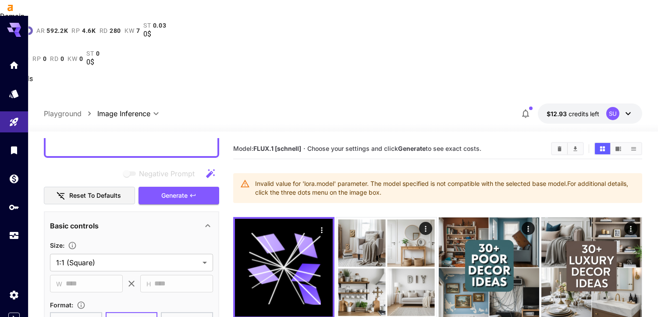
scroll to position [438, 0]
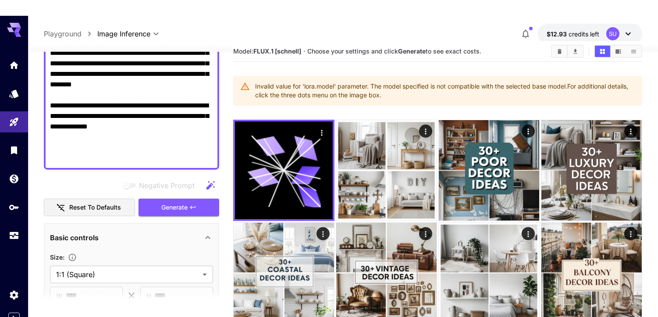
scroll to position [243, 0]
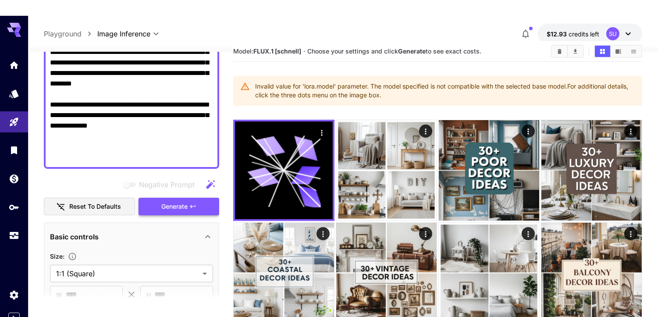
click at [170, 203] on span "Generate" at bounding box center [174, 206] width 26 height 11
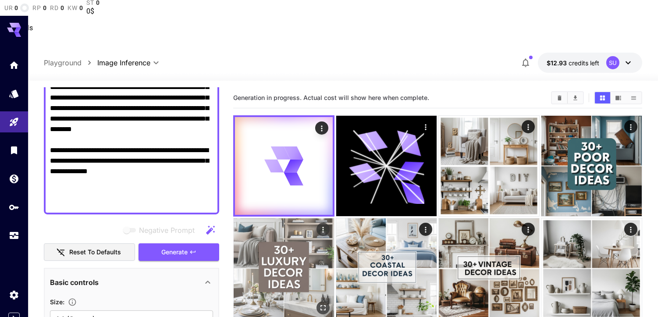
scroll to position [0, 0]
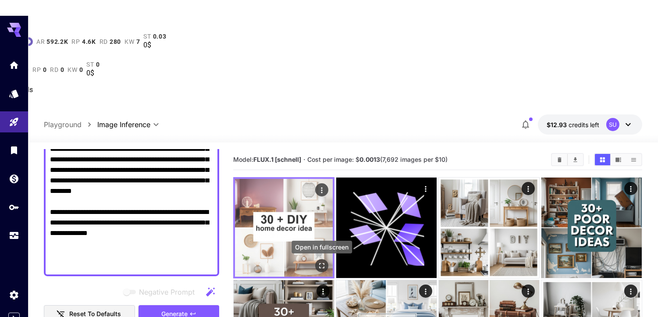
click at [322, 261] on icon "Open in fullscreen" at bounding box center [321, 265] width 9 height 9
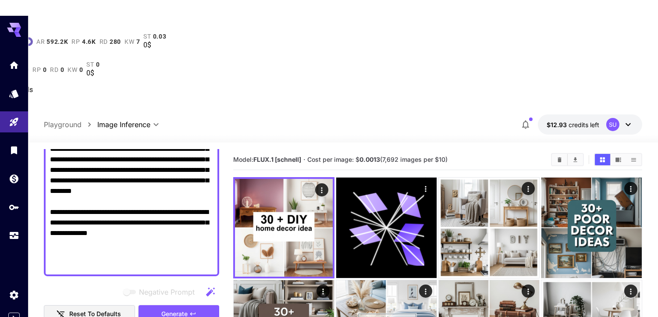
scroll to position [146, 0]
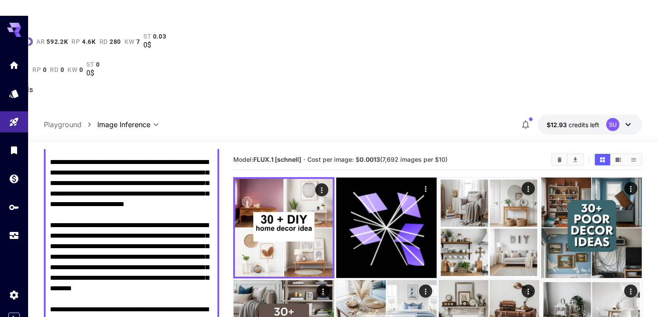
click at [75, 94] on textarea "Negative Prompt" at bounding box center [131, 225] width 163 height 284
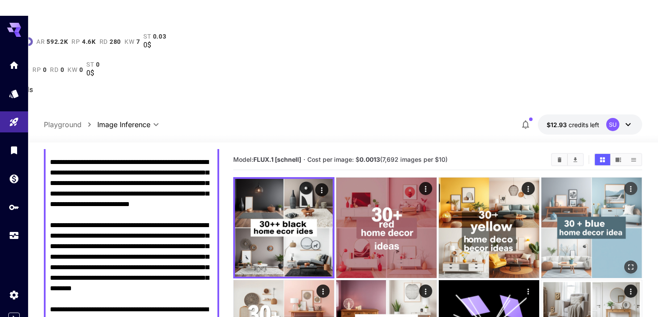
type textarea "**********"
click at [634, 263] on icon "Open in fullscreen" at bounding box center [630, 267] width 9 height 9
